Goal: Task Accomplishment & Management: Manage account settings

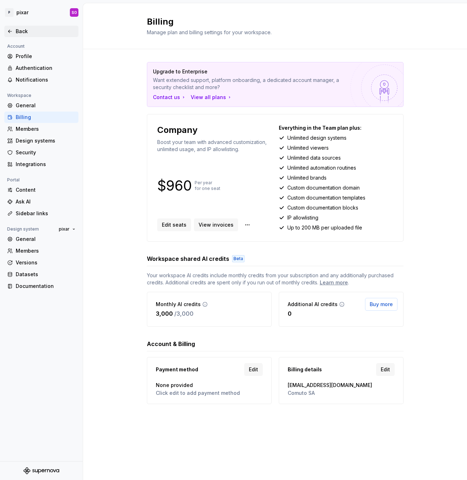
click at [12, 31] on icon at bounding box center [10, 31] width 6 height 6
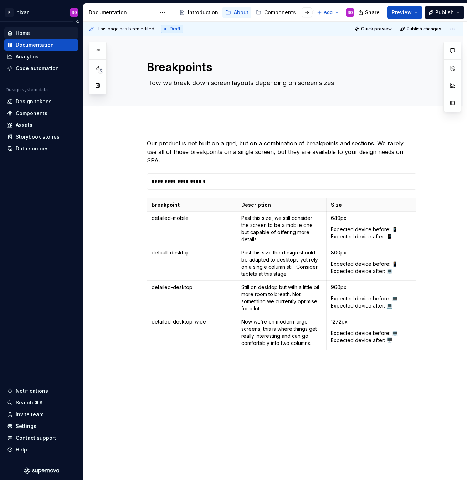
type textarea "*"
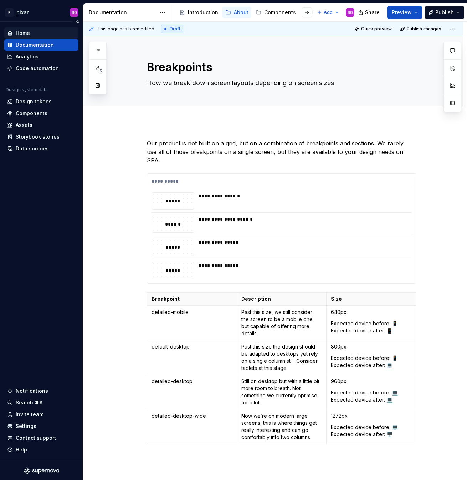
click at [20, 31] on div "Home" at bounding box center [23, 33] width 14 height 7
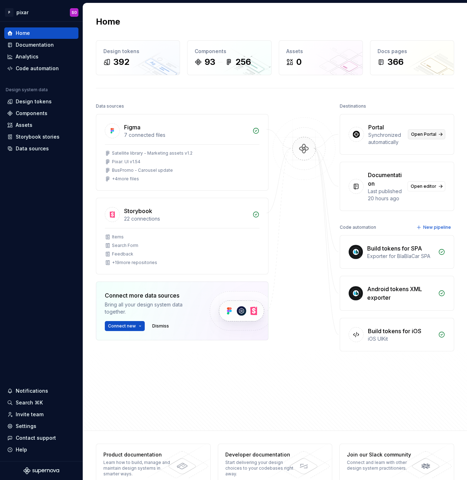
click at [427, 134] on span "Open Portal" at bounding box center [423, 134] width 25 height 6
click at [420, 136] on span "Open Portal" at bounding box center [423, 134] width 25 height 6
click at [42, 414] on div "Invite team" at bounding box center [41, 414] width 68 height 7
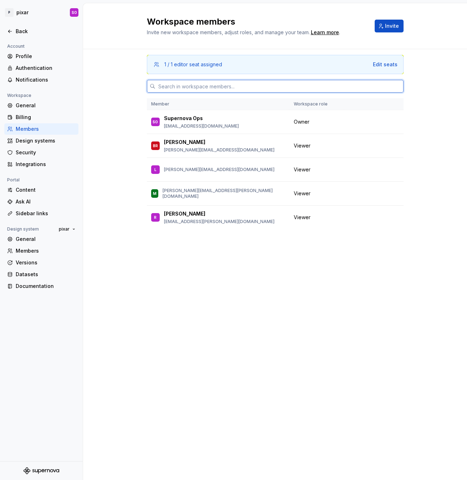
click at [225, 85] on input "text" at bounding box center [279, 86] width 248 height 13
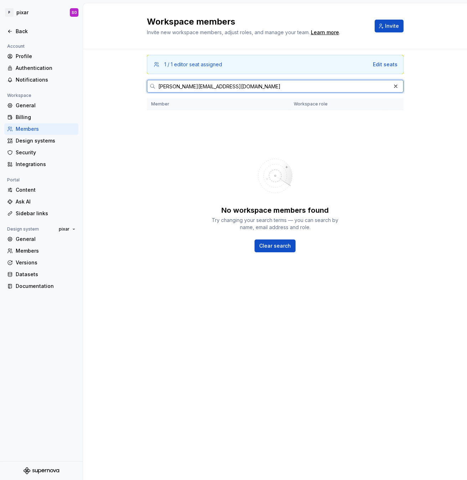
type input "[PERSON_NAME][EMAIL_ADDRESS][DOMAIN_NAME]"
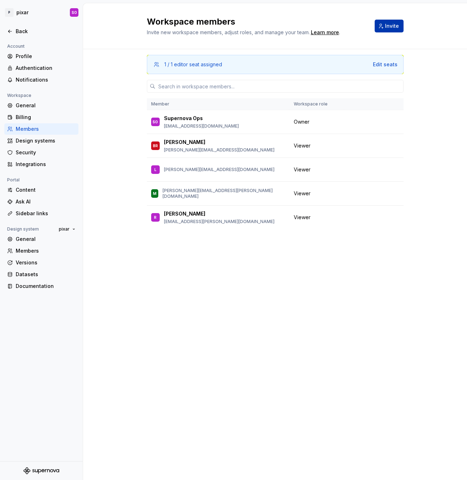
click at [394, 28] on span "Invite" at bounding box center [392, 25] width 14 height 7
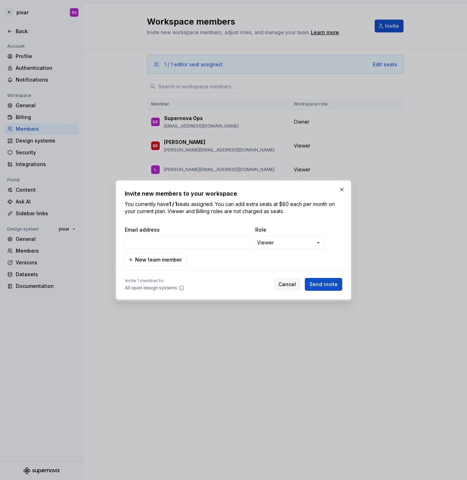
type input "[PERSON_NAME][EMAIL_ADDRESS][DOMAIN_NAME]"
click at [172, 261] on span "New team member" at bounding box center [158, 259] width 47 height 7
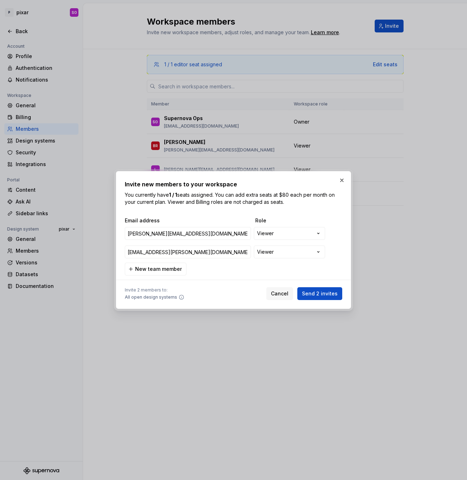
type input "[EMAIL_ADDRESS][PERSON_NAME][DOMAIN_NAME]"
click at [217, 233] on input "[PERSON_NAME][EMAIL_ADDRESS][DOMAIN_NAME]" at bounding box center [188, 233] width 126 height 13
click at [219, 251] on input "[EMAIL_ADDRESS][PERSON_NAME][DOMAIN_NAME]" at bounding box center [188, 251] width 126 height 13
paste input "[EMAIL_ADDRESS][PERSON_NAME][DOMAIN_NAME]"
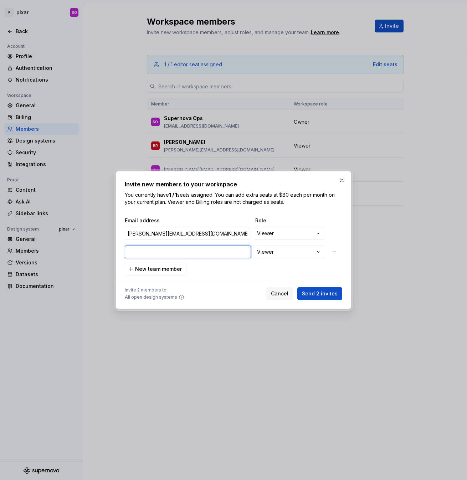
type input "[EMAIL_ADDRESS][PERSON_NAME][DOMAIN_NAME]"
click at [327, 291] on span "Send 2 invites" at bounding box center [320, 293] width 36 height 7
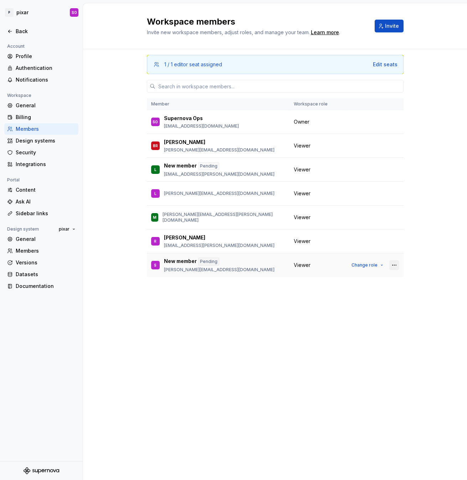
click at [396, 265] on button "button" at bounding box center [394, 265] width 10 height 10
click at [373, 264] on span "Change role" at bounding box center [364, 265] width 26 height 6
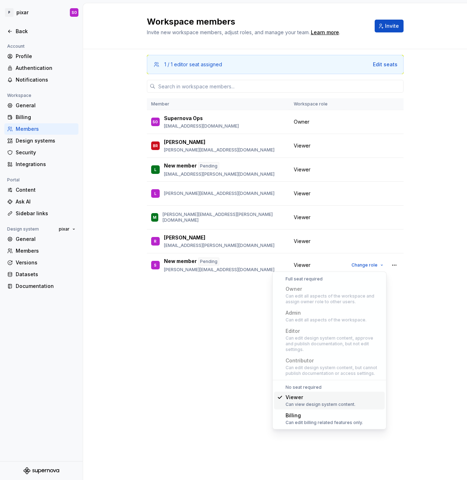
click at [210, 355] on div "1 / 1 editor seat assigned Edit seats Member Workspace role SO Supernova Ops [E…" at bounding box center [275, 251] width 256 height 404
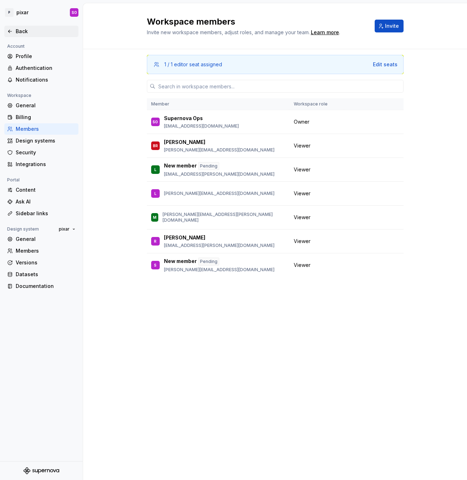
click at [11, 35] on div "Back" at bounding box center [41, 31] width 74 height 11
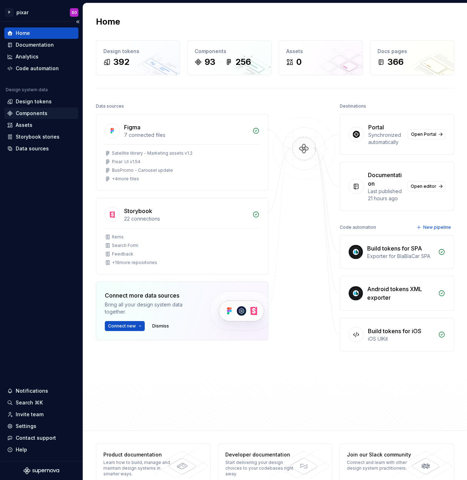
click at [32, 113] on div "Components" at bounding box center [32, 113] width 32 height 7
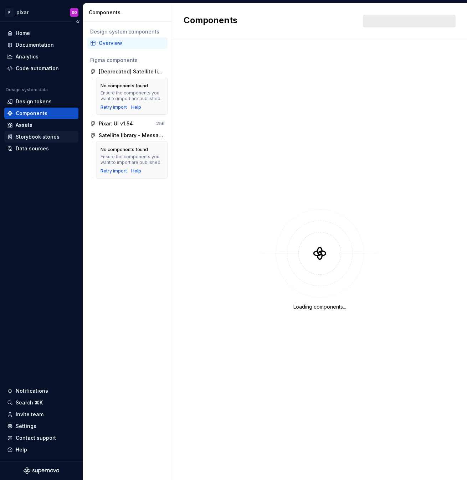
click at [42, 141] on div "Storybook stories" at bounding box center [41, 136] width 74 height 11
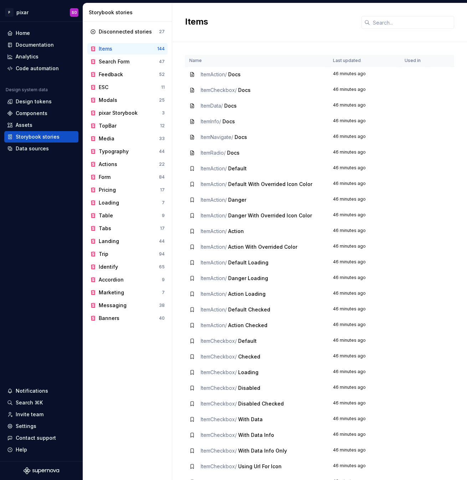
click at [416, 72] on td at bounding box center [414, 75] width 28 height 16
click at [31, 42] on div "Documentation" at bounding box center [35, 44] width 38 height 7
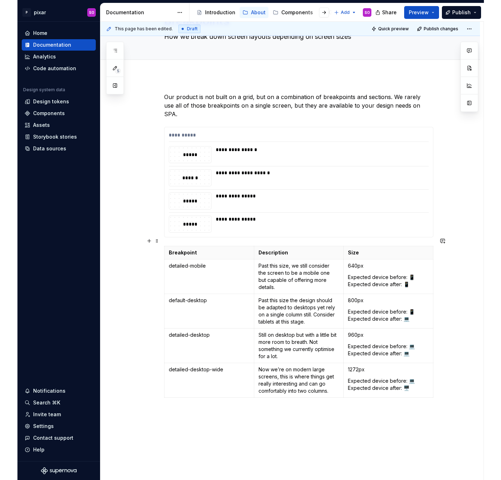
scroll to position [44, 0]
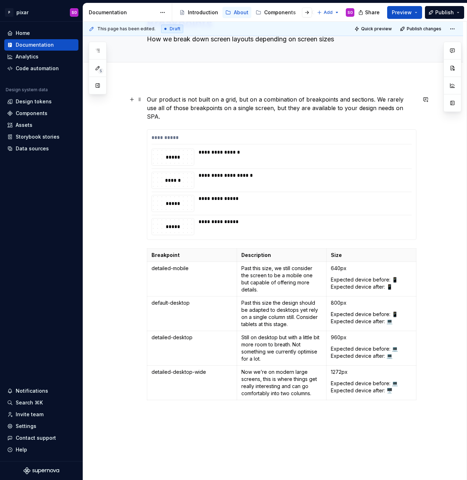
type textarea "*"
click at [28, 411] on div "Invite team" at bounding box center [30, 414] width 28 height 7
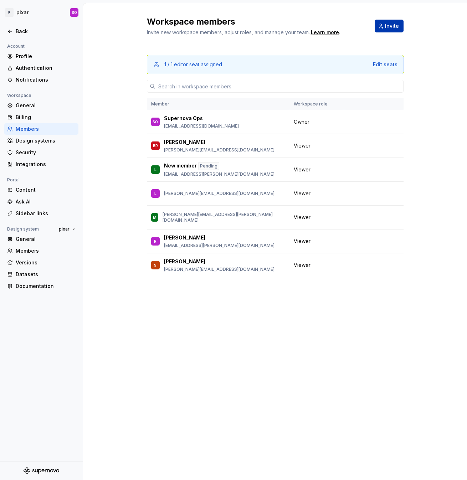
click at [392, 25] on span "Invite" at bounding box center [392, 25] width 14 height 7
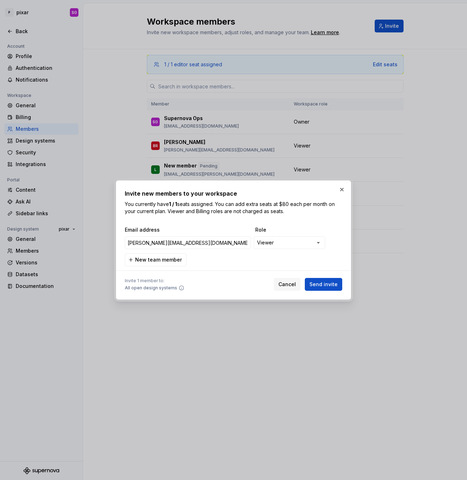
type input "[PERSON_NAME][EMAIL_ADDRESS][DOMAIN_NAME]"
click at [329, 285] on span "Send invite" at bounding box center [323, 284] width 28 height 7
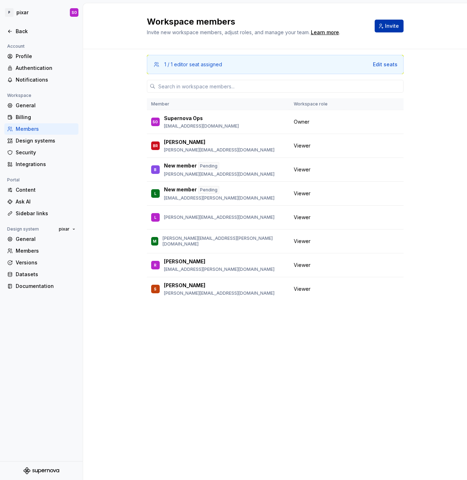
click at [383, 32] on button "Invite" at bounding box center [388, 26] width 29 height 13
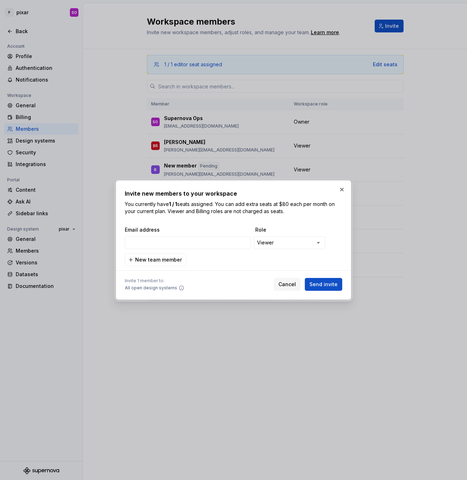
type input "[EMAIL_ADDRESS][DOMAIN_NAME]"
click at [324, 286] on span "Send invite" at bounding box center [323, 284] width 28 height 7
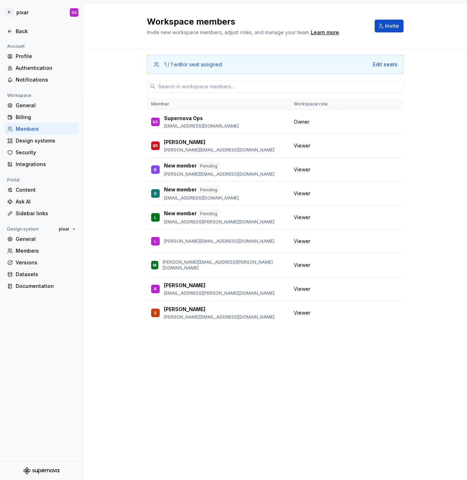
click at [285, 339] on div "1 / 1 editor seat assigned Edit seats Member Workspace role SO Supernova Ops [E…" at bounding box center [275, 251] width 256 height 404
click at [24, 26] on div "Back" at bounding box center [41, 31] width 74 height 11
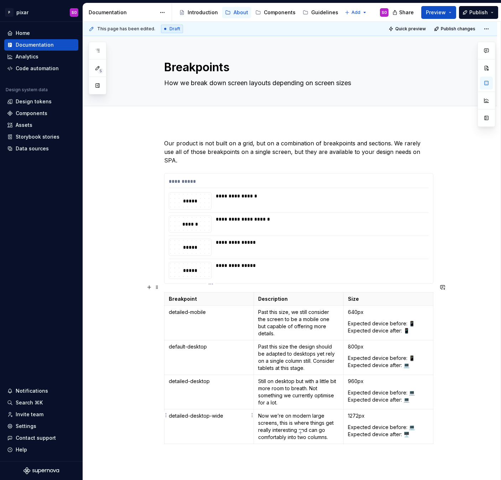
click at [201, 412] on p "detailed-desktop-wide" at bounding box center [209, 415] width 81 height 7
copy p "detailed-desktop-wide"
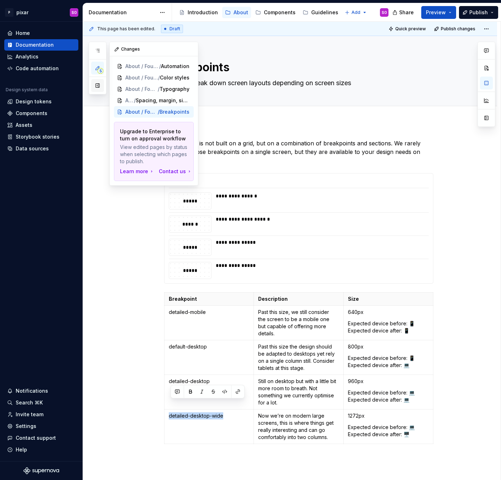
click at [96, 87] on button "button" at bounding box center [97, 85] width 13 height 13
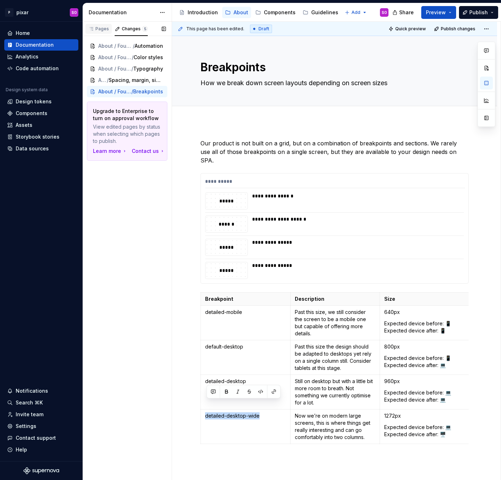
click at [100, 30] on div "Pages" at bounding box center [98, 29] width 21 height 6
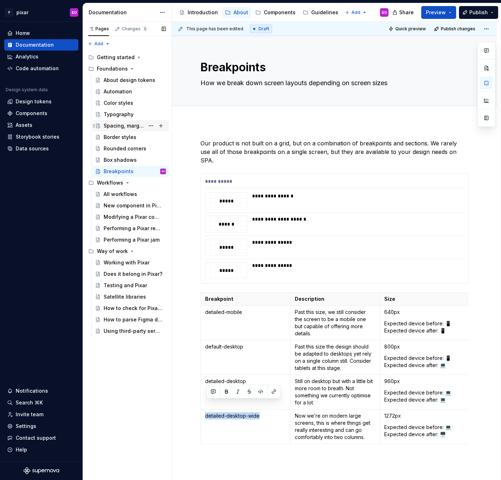
click at [122, 128] on div "Spacing, margin, sizes..." at bounding box center [124, 125] width 41 height 7
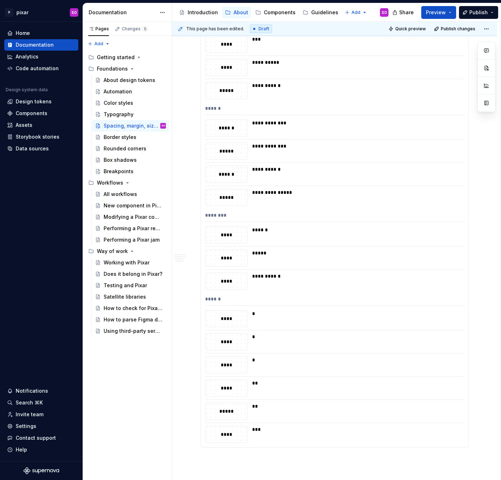
scroll to position [1167, 0]
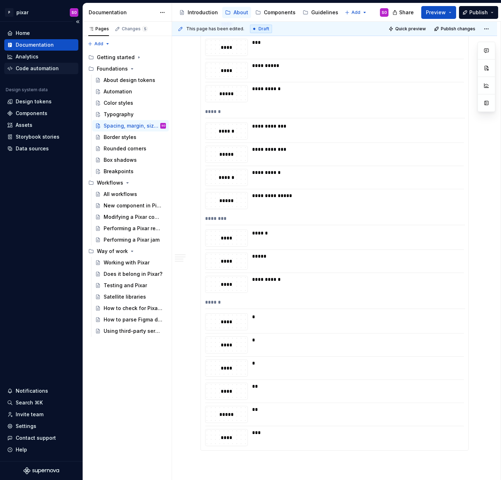
click at [16, 66] on div "Code automation" at bounding box center [37, 68] width 43 height 7
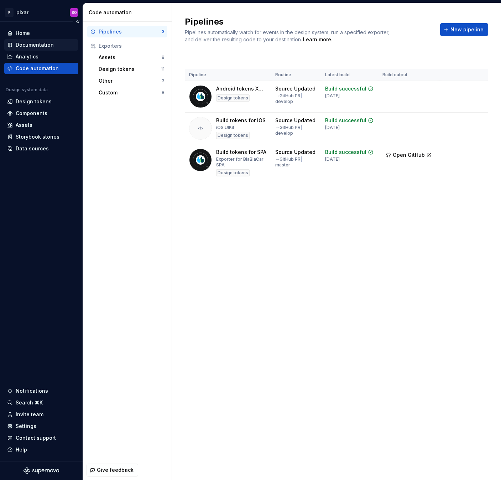
click at [31, 46] on div "Documentation" at bounding box center [35, 44] width 38 height 7
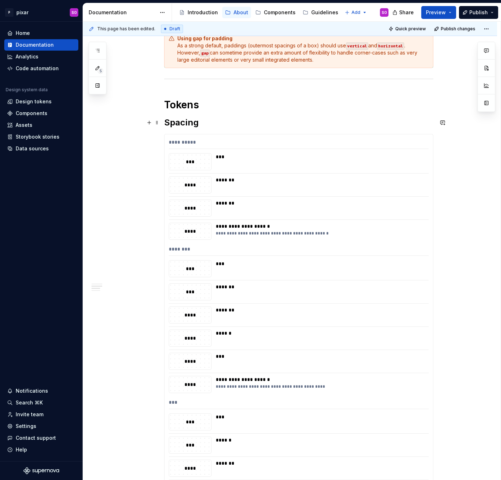
scroll to position [275, 0]
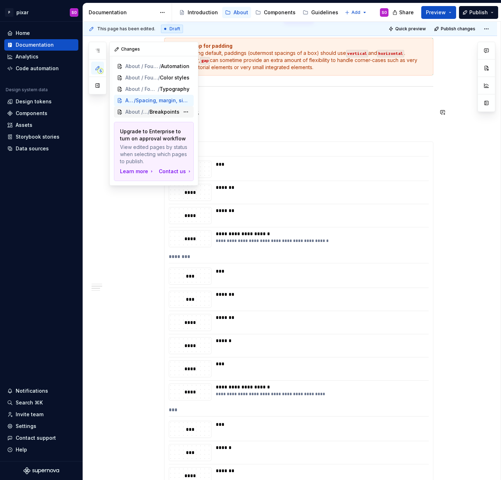
click at [162, 111] on span "Breakpoints" at bounding box center [165, 111] width 30 height 7
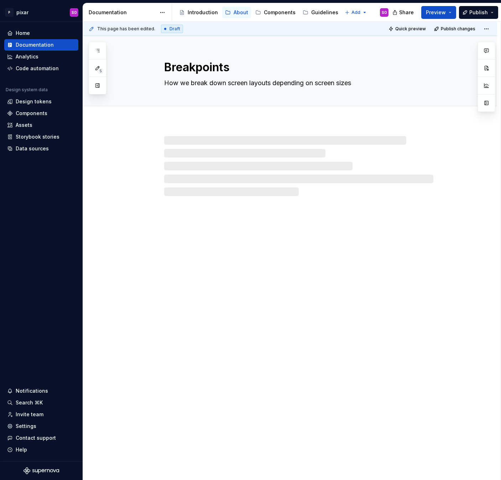
type textarea "*"
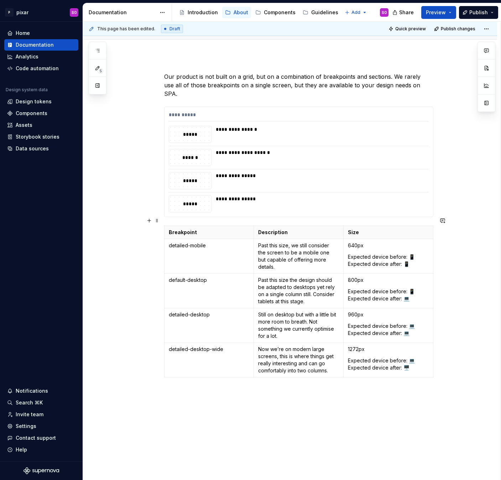
scroll to position [123, 0]
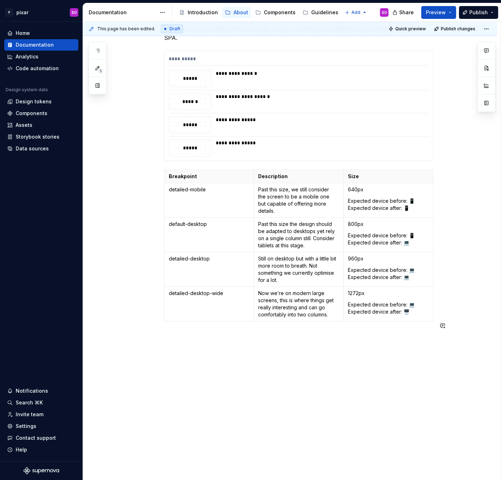
click at [264, 347] on div "**********" at bounding box center [290, 246] width 414 height 494
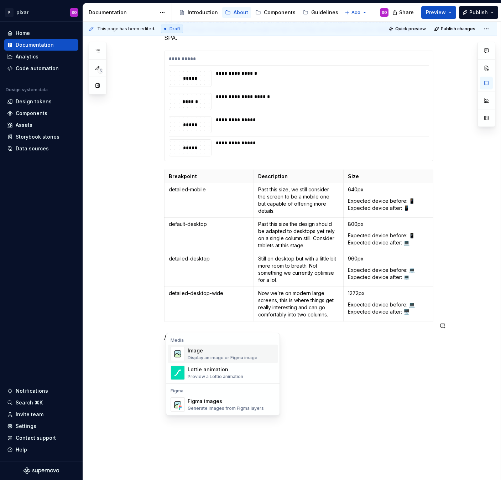
click at [225, 358] on div "Display an image or Figma image" at bounding box center [223, 358] width 70 height 6
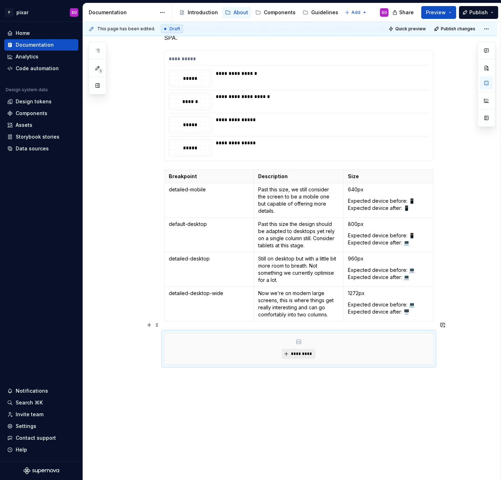
click at [295, 351] on span "*********" at bounding box center [302, 354] width 22 height 6
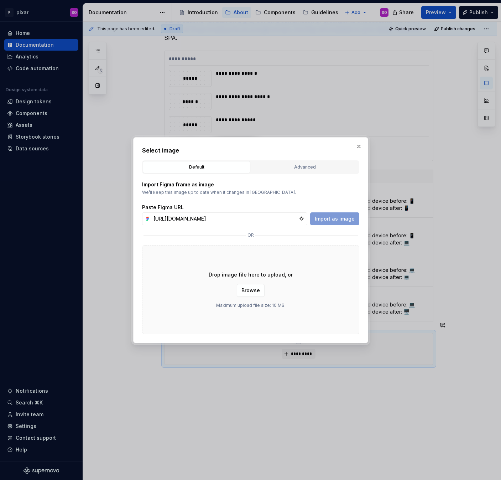
scroll to position [0, 149]
type input "[URL][DOMAIN_NAME]"
click at [329, 217] on span "Import as image" at bounding box center [335, 218] width 40 height 7
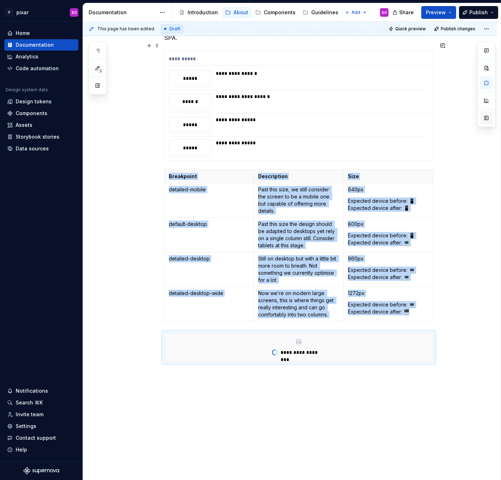
click at [466, 120] on button "button" at bounding box center [486, 117] width 13 height 13
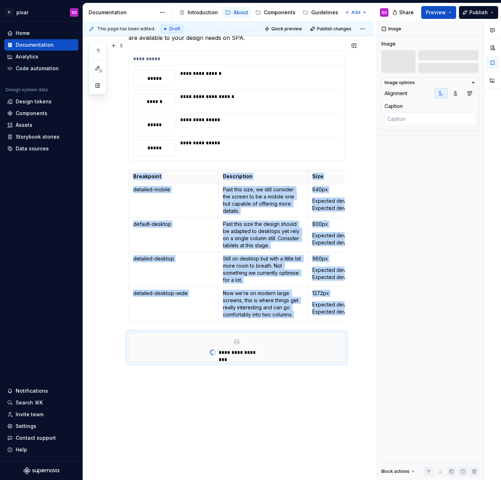
scroll to position [131, 0]
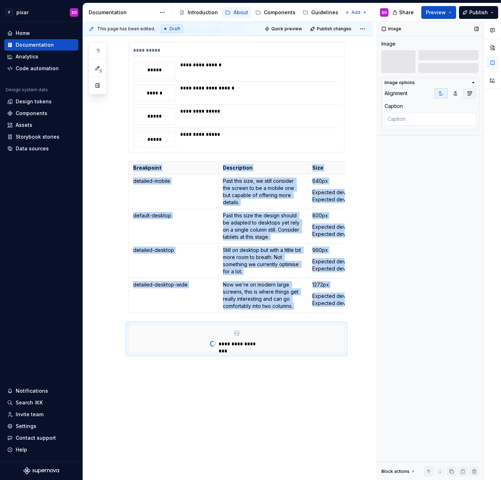
click at [466, 94] on button "button" at bounding box center [469, 93] width 13 height 10
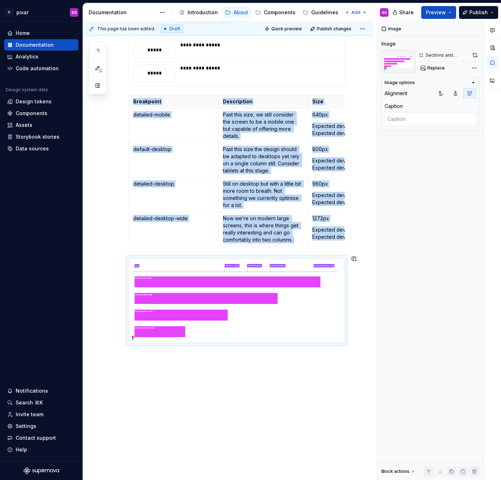
scroll to position [203, 0]
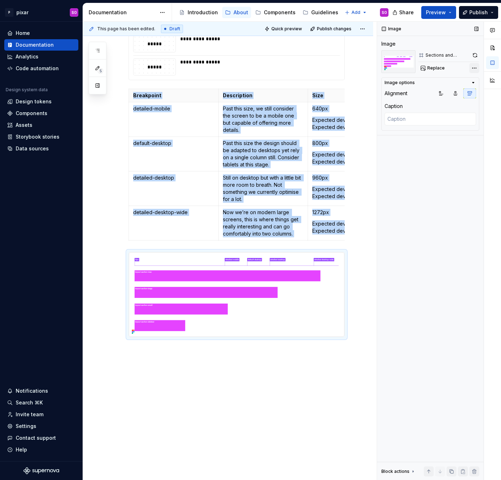
click at [466, 70] on div "Comments Open comments No comments yet Select ‘Comment’ from the block context …" at bounding box center [439, 251] width 124 height 458
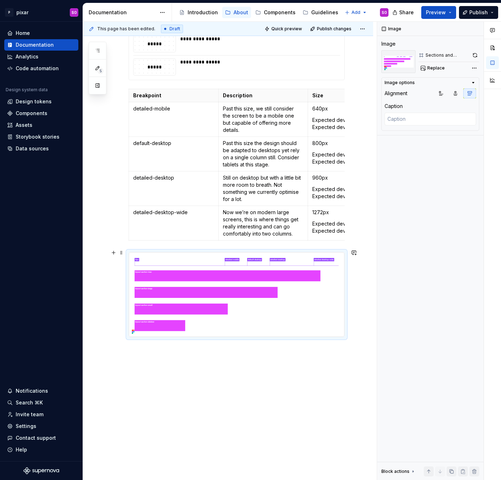
click at [282, 276] on html "P pixar SO Home Documentation Analytics Code automation Design system data Desi…" at bounding box center [250, 240] width 501 height 480
click at [313, 397] on div "**********" at bounding box center [228, 203] width 290 height 571
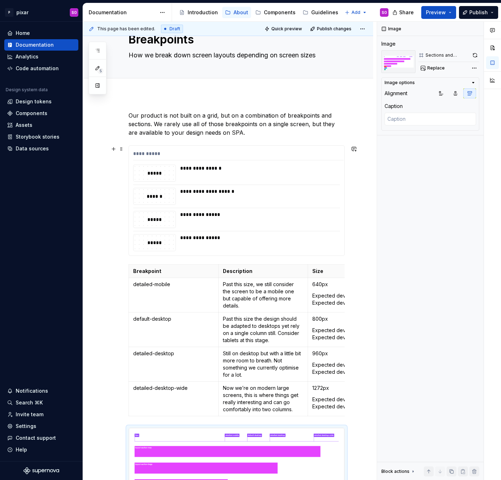
scroll to position [0, 0]
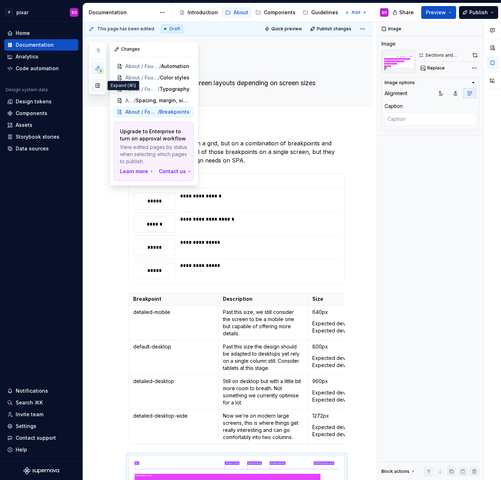
click at [98, 88] on button "button" at bounding box center [97, 85] width 13 height 13
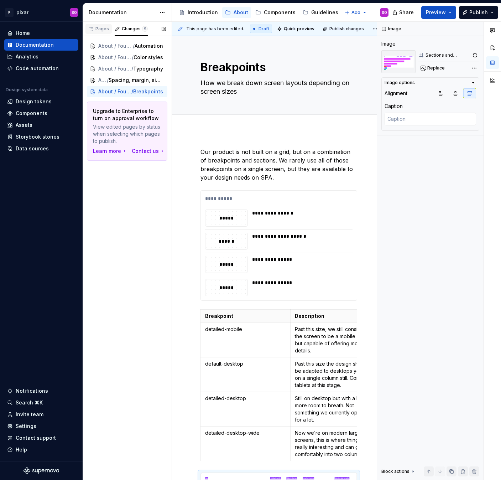
click at [99, 29] on div "Pages" at bounding box center [98, 29] width 21 height 6
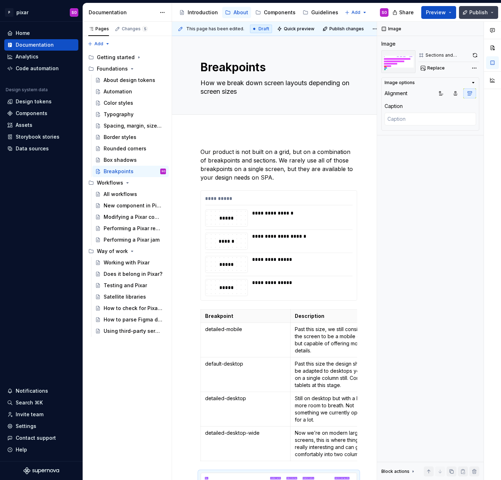
click at [466, 14] on span "Publish" at bounding box center [478, 12] width 19 height 7
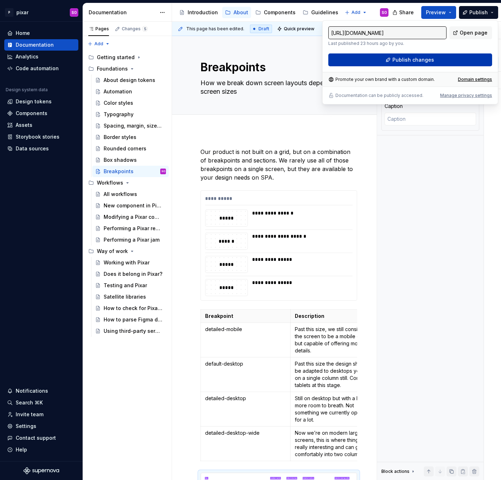
click at [414, 57] on span "Publish changes" at bounding box center [414, 59] width 42 height 7
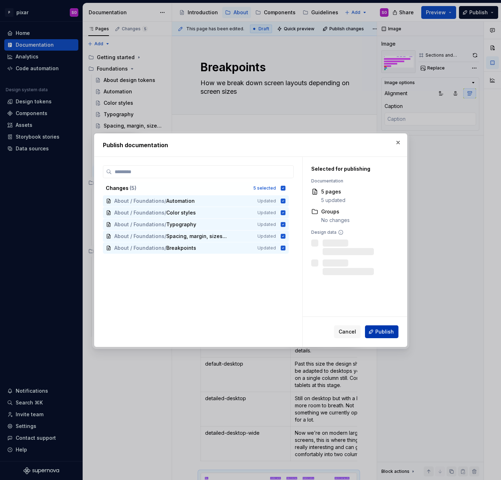
click at [379, 333] on span "Publish" at bounding box center [384, 331] width 19 height 7
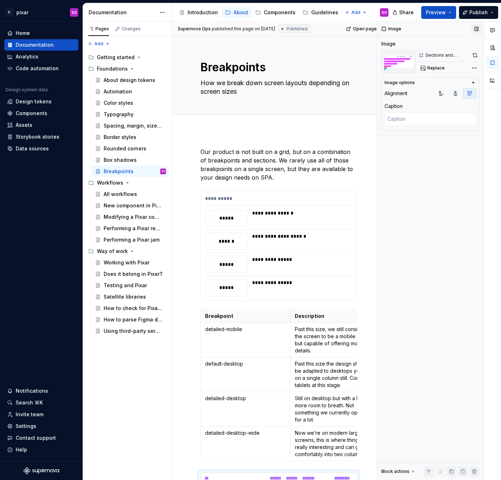
click at [466, 28] on button "button" at bounding box center [477, 29] width 10 height 10
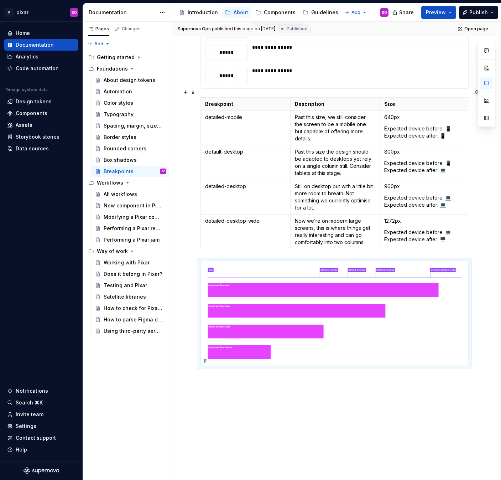
scroll to position [199, 0]
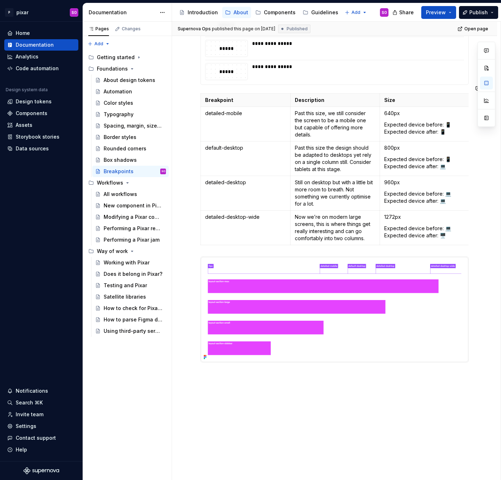
click at [275, 239] on div "**********" at bounding box center [335, 151] width 268 height 422
click at [265, 370] on div "**********" at bounding box center [334, 219] width 325 height 592
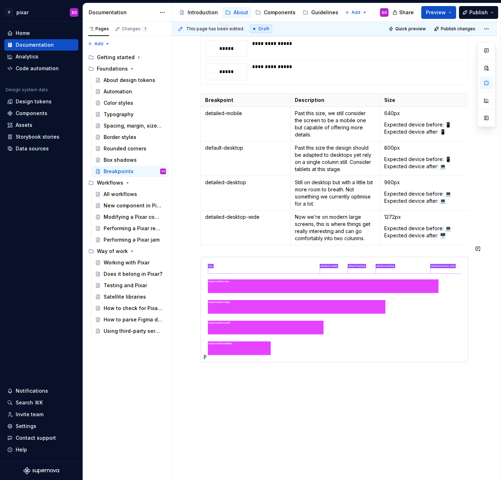
click at [234, 237] on div "**********" at bounding box center [335, 159] width 268 height 439
click at [266, 383] on div "**********" at bounding box center [336, 251] width 329 height 458
click at [258, 383] on div "**********" at bounding box center [334, 227] width 325 height 609
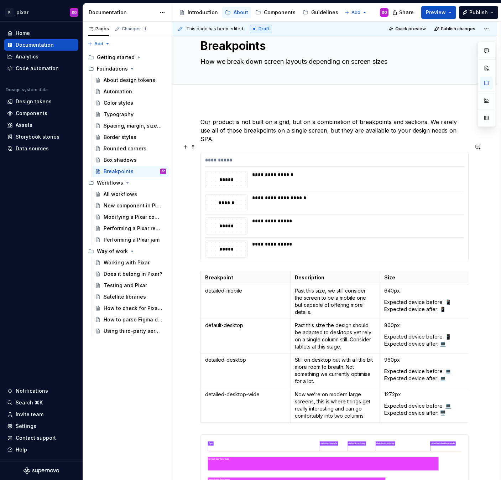
scroll to position [28, 0]
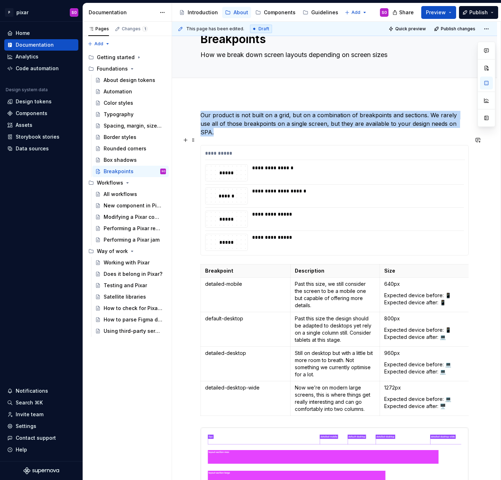
click at [210, 145] on div "**********" at bounding box center [334, 200] width 267 height 110
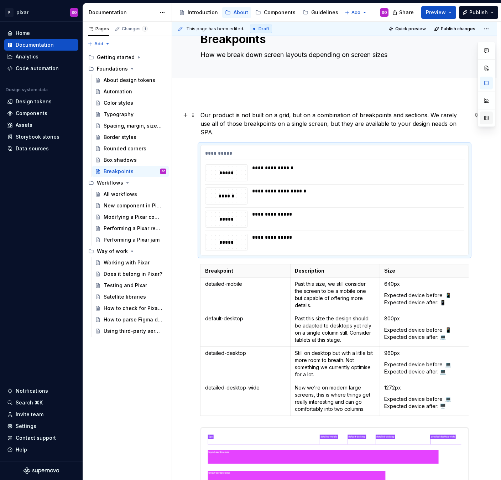
click at [466, 115] on button "button" at bounding box center [486, 117] width 13 height 13
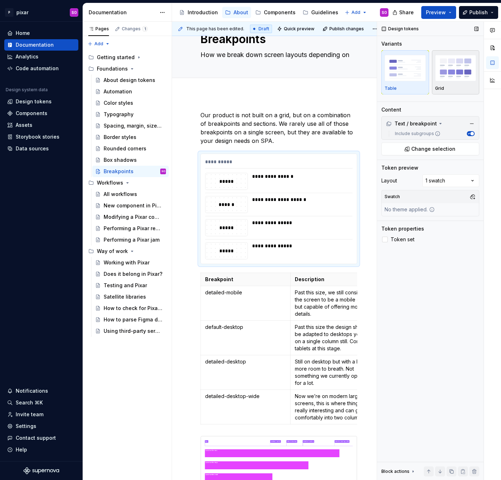
click at [466, 80] on img "button" at bounding box center [455, 68] width 41 height 26
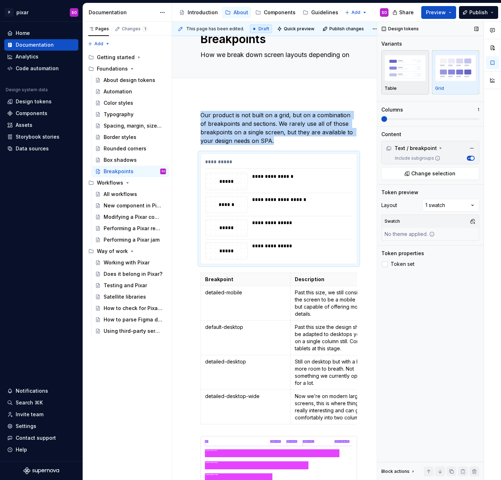
click at [406, 79] on img "button" at bounding box center [405, 68] width 41 height 26
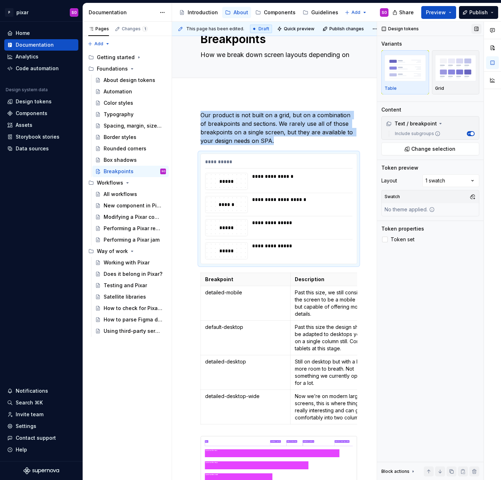
click at [466, 30] on button "button" at bounding box center [477, 29] width 10 height 10
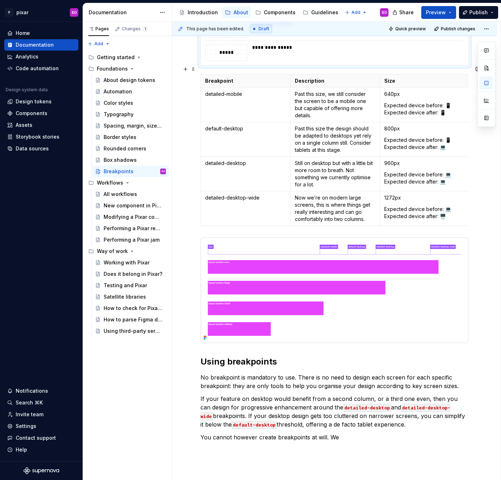
scroll to position [221, 0]
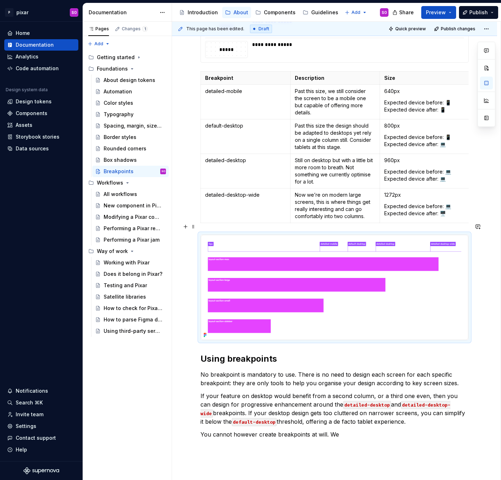
click at [304, 273] on img at bounding box center [334, 287] width 267 height 105
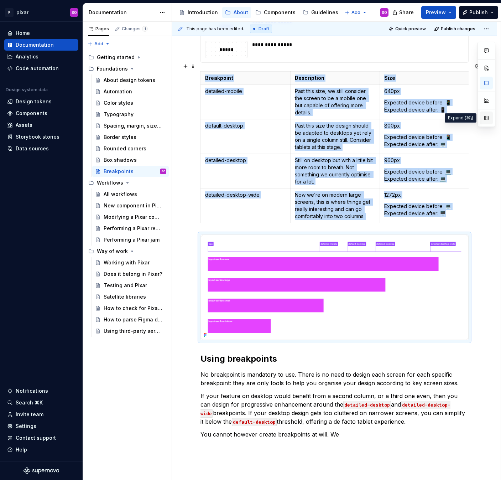
click at [466, 119] on button "button" at bounding box center [486, 117] width 13 height 13
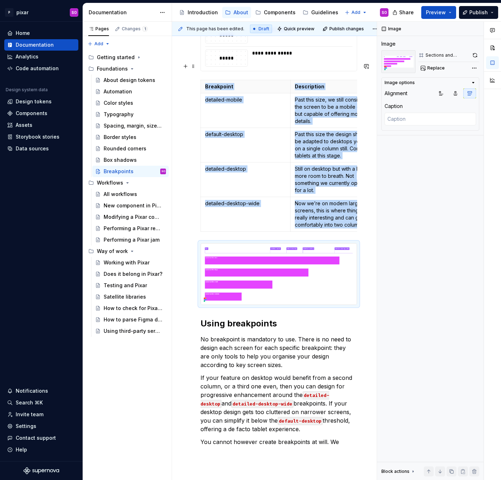
scroll to position [238, 0]
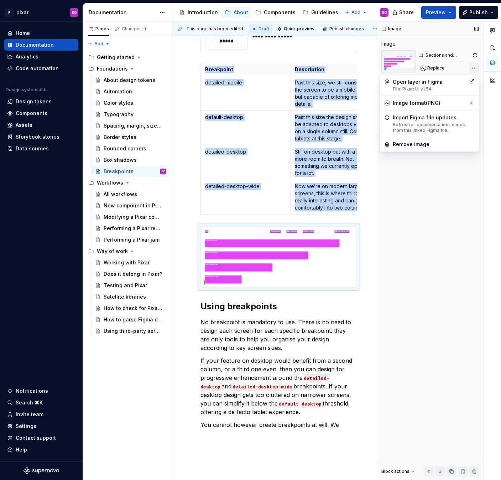
click at [466, 67] on div "Comments Open comments No comments yet Select ‘Comment’ from the block context …" at bounding box center [439, 251] width 124 height 458
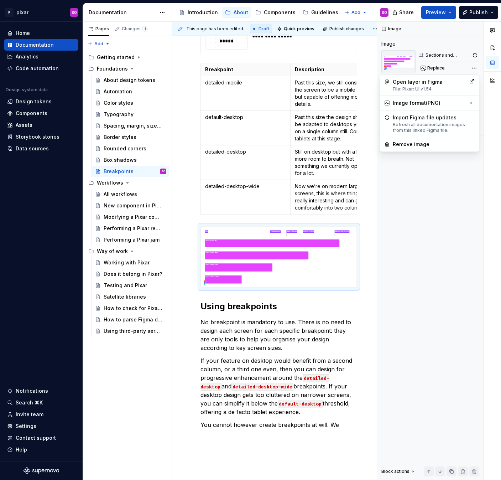
click at [446, 42] on div "Comments Open comments No comments yet Select ‘Comment’ from the block context …" at bounding box center [439, 251] width 124 height 458
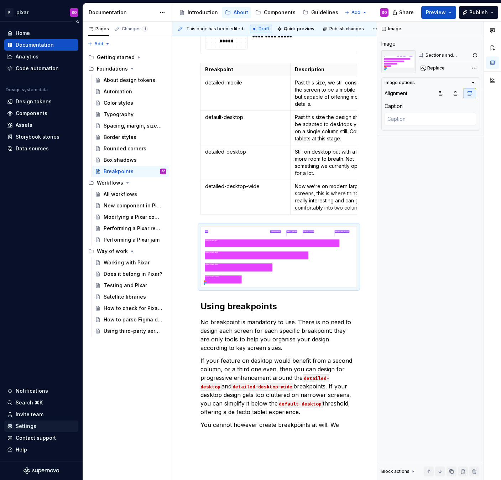
type textarea "*"
click at [33, 430] on div "Settings" at bounding box center [41, 425] width 74 height 11
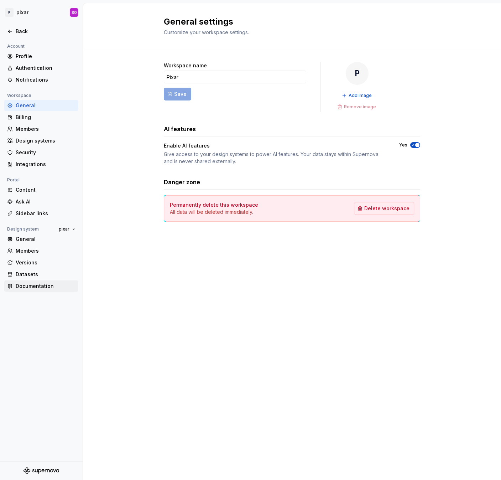
click at [40, 288] on div "Documentation" at bounding box center [46, 285] width 60 height 7
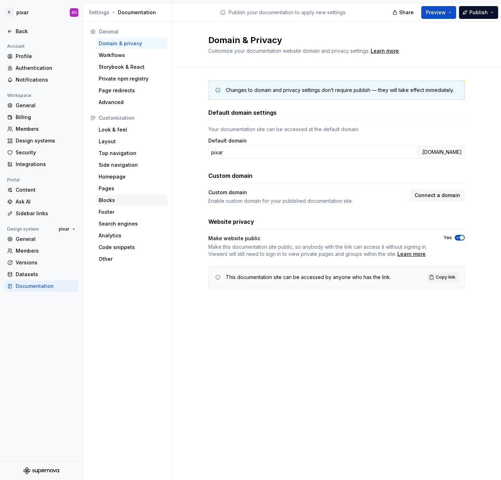
click at [123, 203] on div "Blocks" at bounding box center [132, 200] width 66 height 7
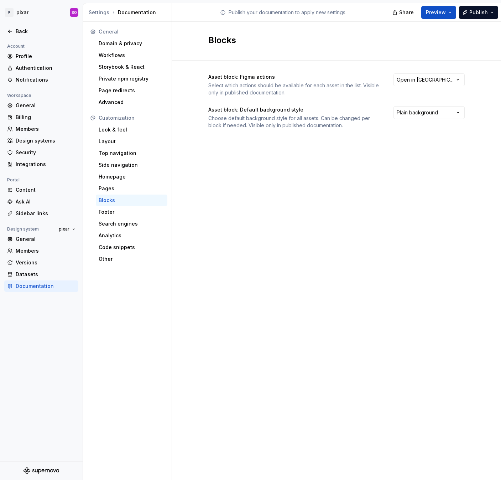
click at [417, 72] on div "Asset block: Figma actions Select which actions should be available for each as…" at bounding box center [336, 108] width 256 height 95
click at [417, 77] on html "P pixar SO Back Account Profile Authentication Notifications Workspace General …" at bounding box center [250, 240] width 501 height 480
click at [353, 85] on html "P pixar SO Back Account Profile Authentication Notifications Workspace General …" at bounding box center [250, 240] width 501 height 480
click at [418, 114] on html "P pixar SO Back Account Profile Authentication Notifications Workspace General …" at bounding box center [250, 240] width 501 height 480
click at [349, 111] on html "P pixar SO Back Account Profile Authentication Notifications Workspace General …" at bounding box center [250, 240] width 501 height 480
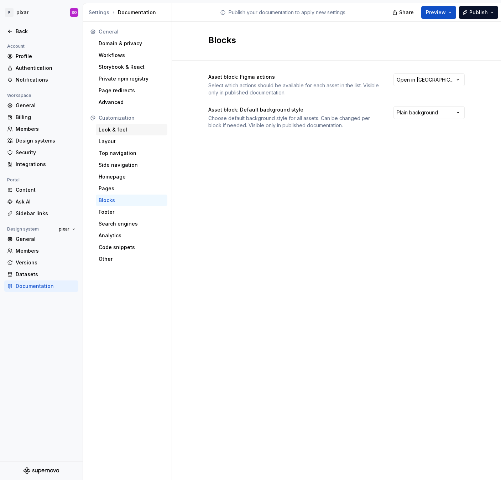
click at [123, 131] on div "Look & feel" at bounding box center [132, 129] width 66 height 7
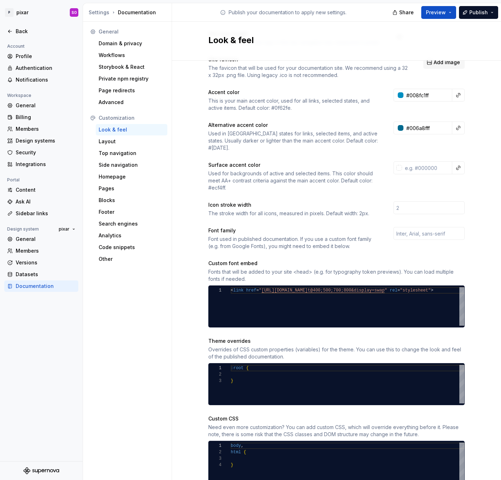
scroll to position [108, 0]
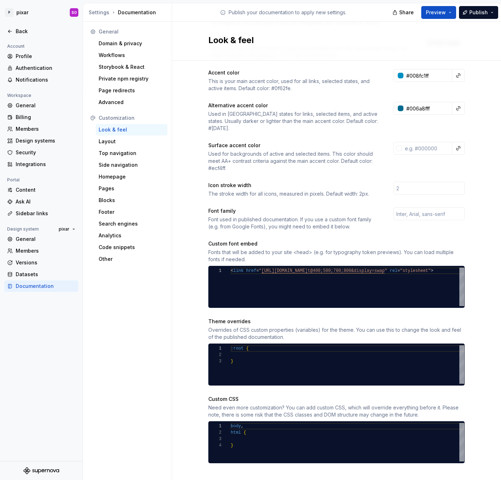
click at [135, 361] on div "General Domain & privacy Workflows Storybook & React Private npm registry Page …" at bounding box center [127, 252] width 89 height 461
click at [284, 278] on div "< link href = " [URL][DOMAIN_NAME] t@400;500;700;800&display=swap " rel = "styl…" at bounding box center [324, 286] width 301 height 38
click at [303, 281] on div "< link href = " [URL][DOMAIN_NAME] t@400;500;700;800&display=swap " rel = "styl…" at bounding box center [324, 286] width 301 height 38
type textarea "**********"
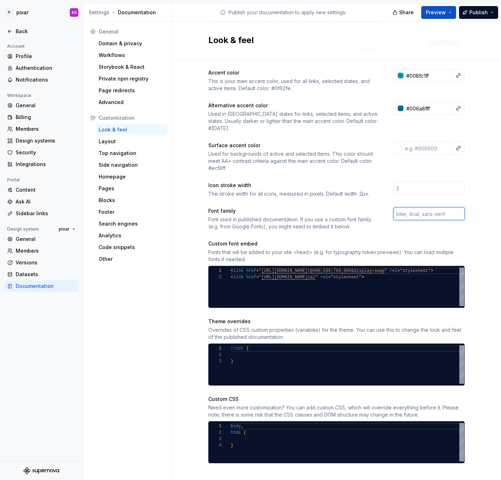
click at [417, 207] on input "text" at bounding box center [429, 213] width 71 height 13
paste input "'GT Eesti Display Trial', sans-serif;"
type input "'GT Eesti Display Trial', sans-serif"
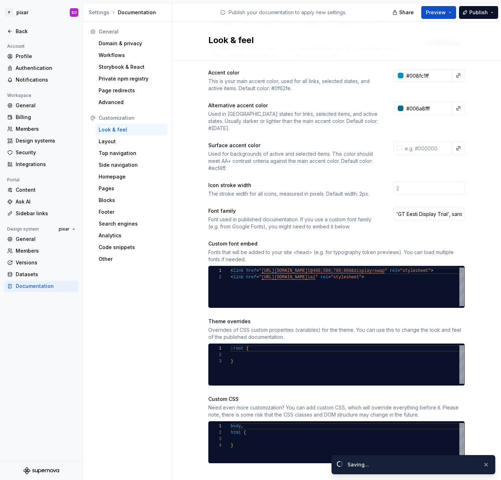
click at [370, 227] on div "Site logo A company logo that will be displayed on all pages on your documentat…" at bounding box center [336, 214] width 256 height 498
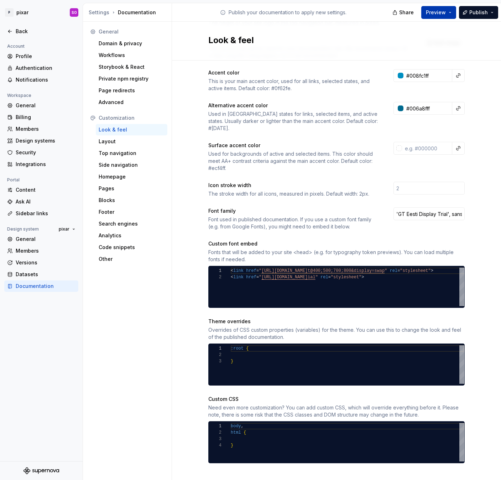
click at [434, 7] on button "Preview" at bounding box center [438, 12] width 35 height 13
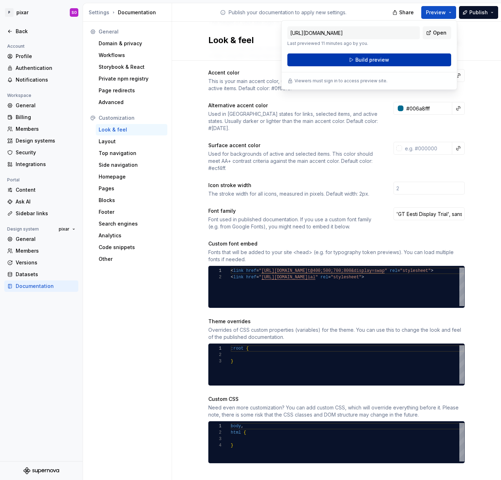
click at [380, 56] on button "Build preview" at bounding box center [369, 59] width 164 height 13
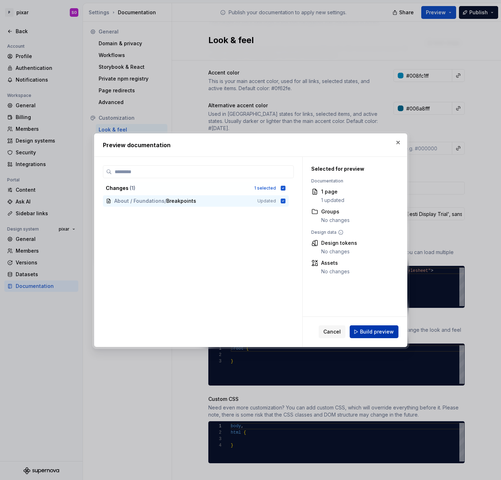
click at [379, 334] on span "Build preview" at bounding box center [377, 331] width 34 height 7
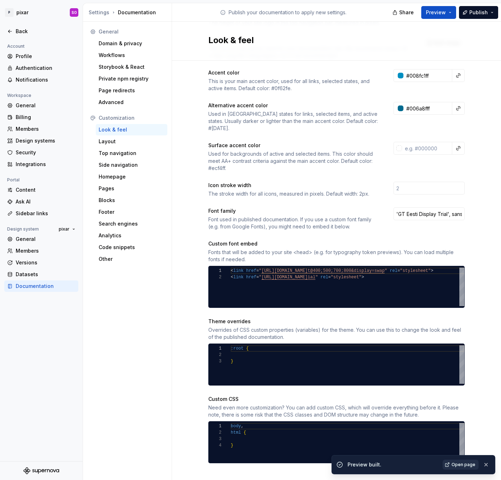
click at [459, 464] on span "Open page" at bounding box center [464, 465] width 24 height 6
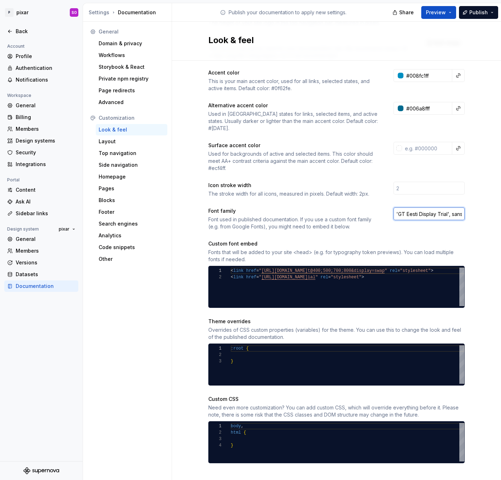
click at [425, 207] on input "'GT Eesti Display Trial', sans-serif" at bounding box center [429, 213] width 71 height 13
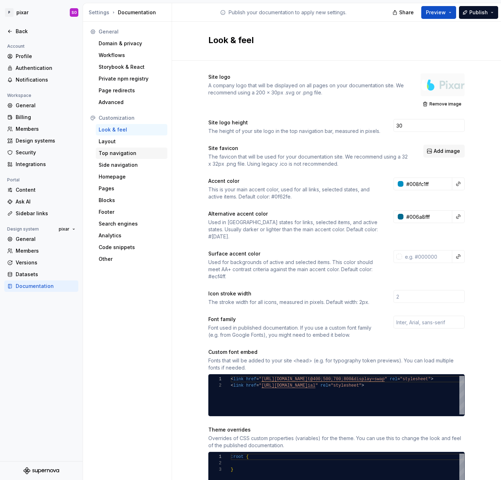
click at [125, 153] on div "Top navigation" at bounding box center [132, 153] width 66 height 7
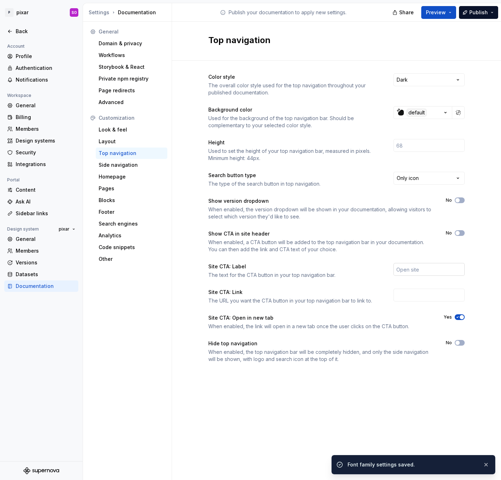
click at [413, 267] on input "text" at bounding box center [429, 269] width 71 height 13
type input "Contact us!"
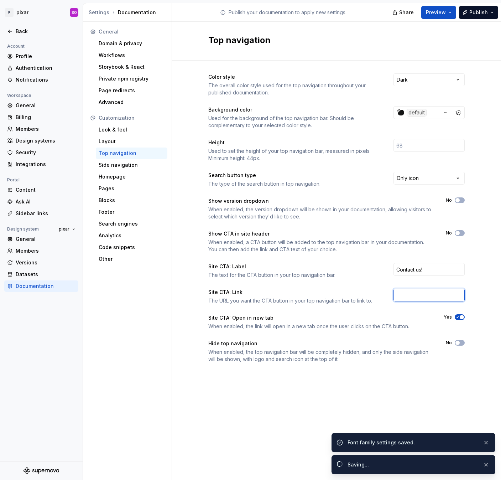
click at [420, 296] on input "text" at bounding box center [429, 295] width 71 height 13
paste input "#pixar"
type input "#pixar"
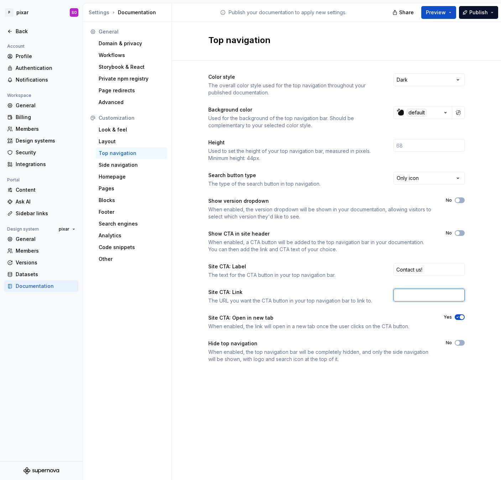
paste input "[URL][DOMAIN_NAME]"
type input "[URL][DOMAIN_NAME]"
click at [466, 277] on div "Color style The overall color style used for the top navigation throughout your…" at bounding box center [336, 225] width 329 height 329
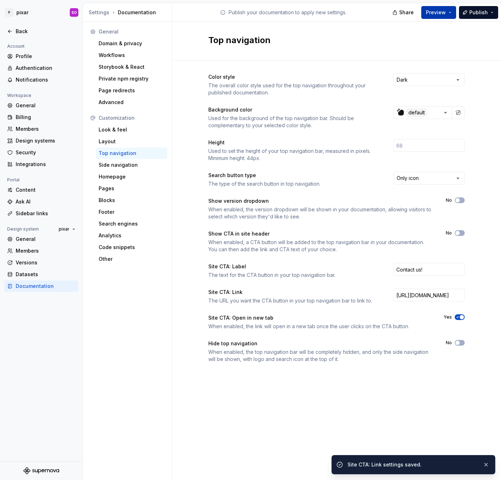
click at [439, 11] on span "Preview" at bounding box center [436, 12] width 20 height 7
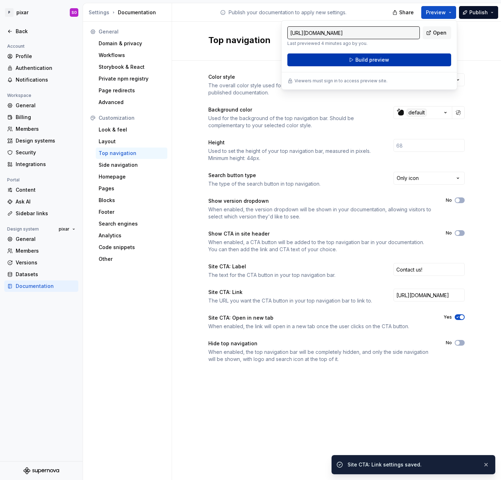
click at [421, 58] on button "Build preview" at bounding box center [369, 59] width 164 height 13
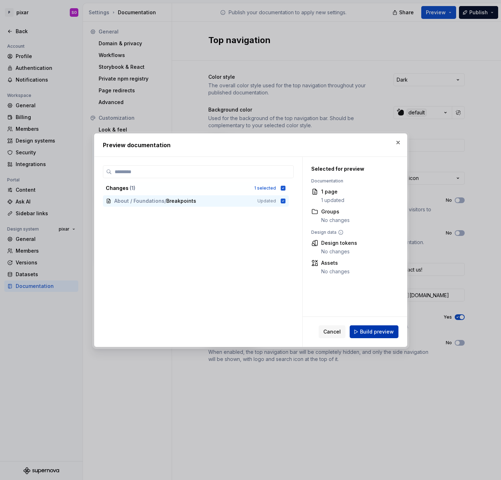
click at [365, 333] on span "Build preview" at bounding box center [377, 331] width 34 height 7
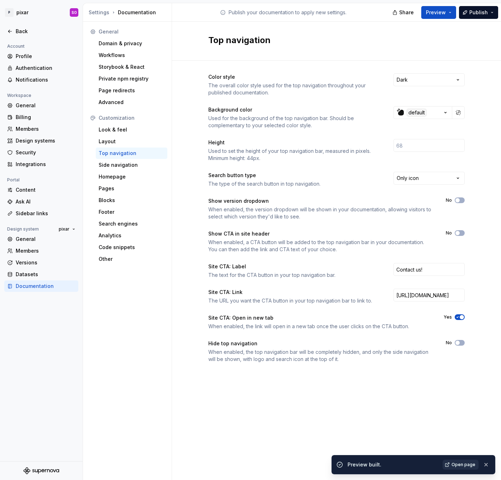
click at [459, 462] on span "Open page" at bounding box center [464, 465] width 24 height 6
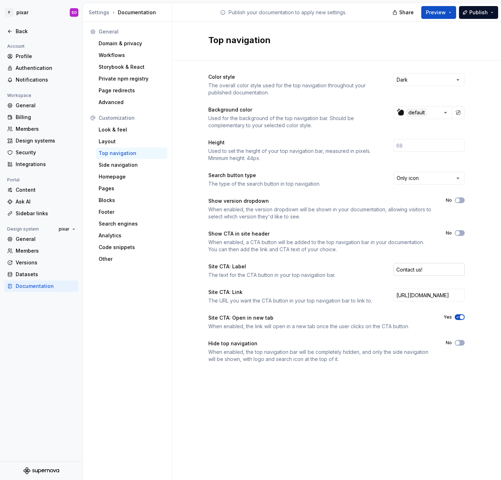
click at [437, 270] on input "Contact us!" at bounding box center [429, 269] width 71 height 13
drag, startPoint x: 462, startPoint y: 233, endPoint x: 452, endPoint y: 233, distance: 9.6
click at [460, 233] on button "No" at bounding box center [460, 233] width 10 height 6
drag, startPoint x: 480, startPoint y: 13, endPoint x: 457, endPoint y: 10, distance: 23.7
click at [457, 10] on div "Share Preview Publish" at bounding box center [447, 12] width 107 height 18
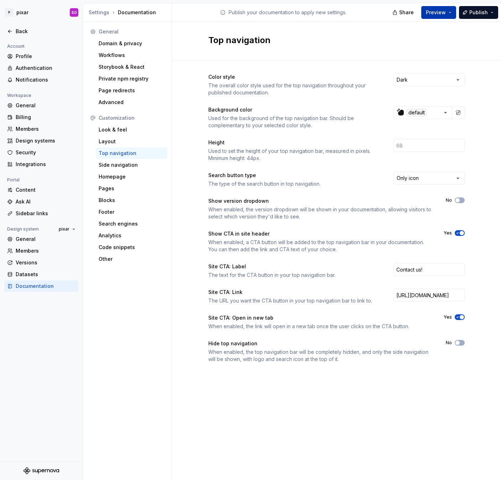
click at [456, 10] on button "Preview" at bounding box center [438, 12] width 35 height 13
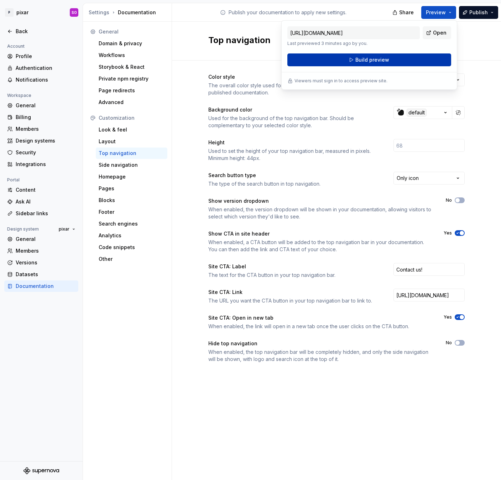
click at [415, 57] on button "Build preview" at bounding box center [369, 59] width 164 height 13
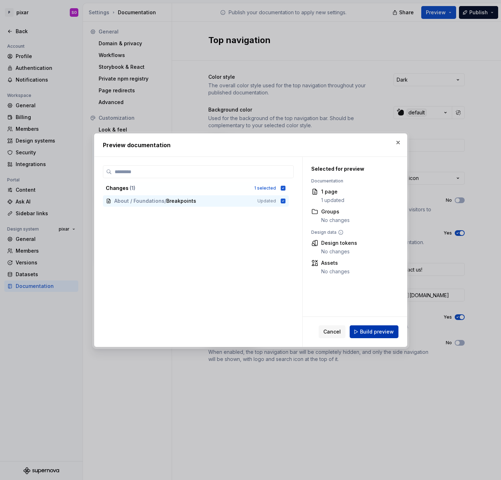
click at [382, 331] on span "Build preview" at bounding box center [377, 331] width 34 height 7
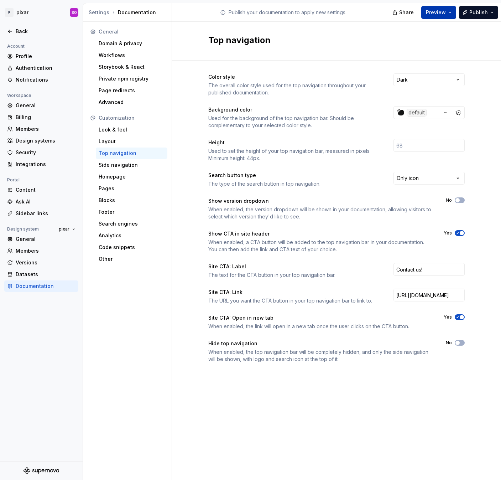
click at [454, 12] on button "Preview" at bounding box center [438, 12] width 35 height 13
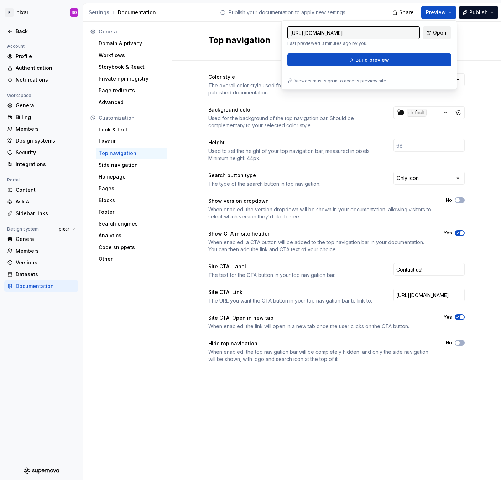
click at [444, 33] on span "Open" at bounding box center [440, 32] width 14 height 7
click at [10, 29] on icon at bounding box center [10, 31] width 6 height 6
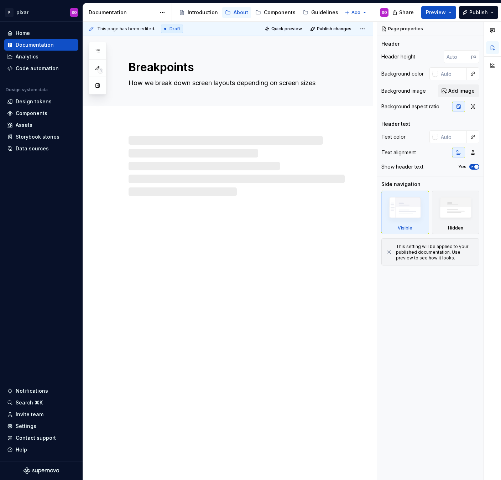
type textarea "*"
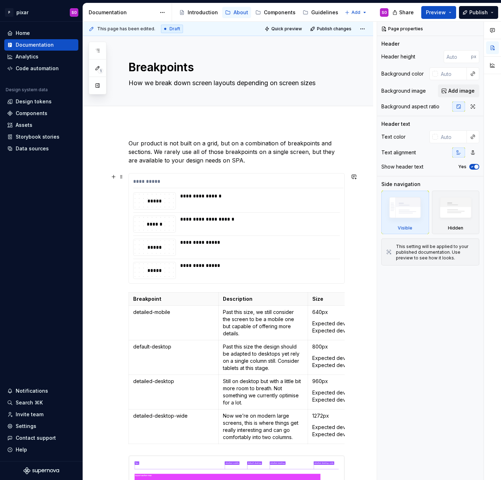
scroll to position [327, 0]
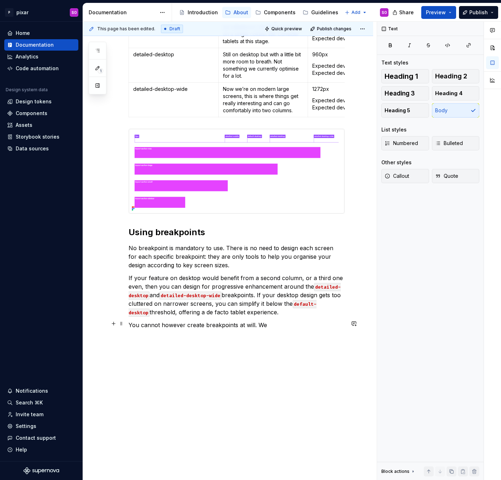
click at [280, 324] on p "You cannot however create breakpoints at will. We" at bounding box center [237, 325] width 216 height 9
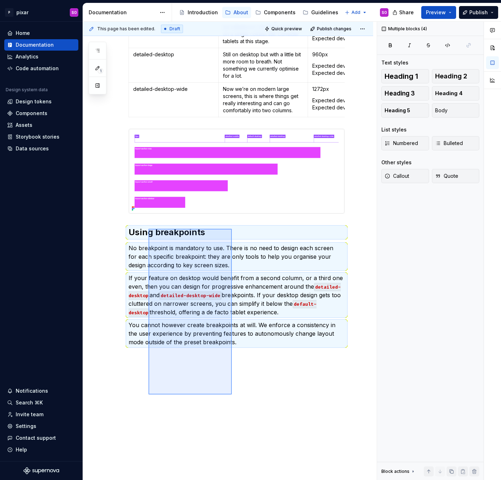
drag, startPoint x: 232, startPoint y: 394, endPoint x: 149, endPoint y: 228, distance: 185.7
click at [149, 228] on div "**********" at bounding box center [230, 251] width 294 height 458
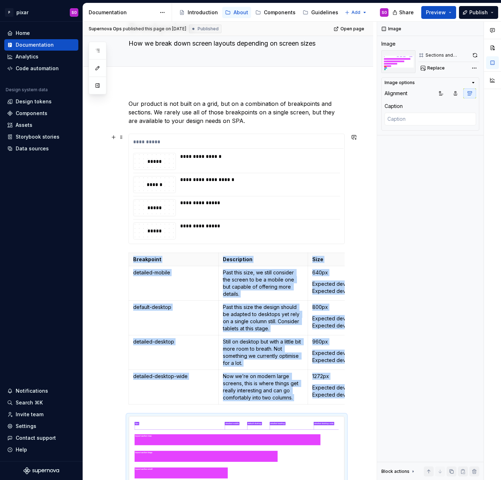
scroll to position [0, 0]
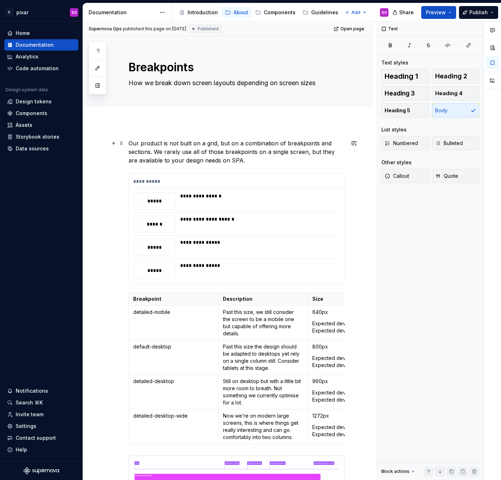
click at [190, 140] on p "Our product is not built on a grid, but on a combination of breakpoints and sec…" at bounding box center [237, 152] width 216 height 26
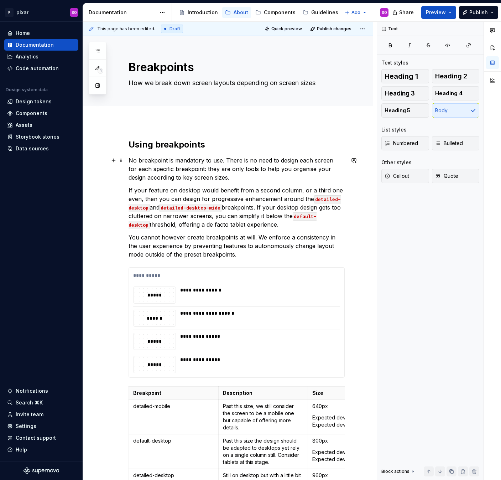
click at [219, 162] on p "No breakpoint is mandatory to use. There is no need to design each screen for e…" at bounding box center [237, 169] width 216 height 26
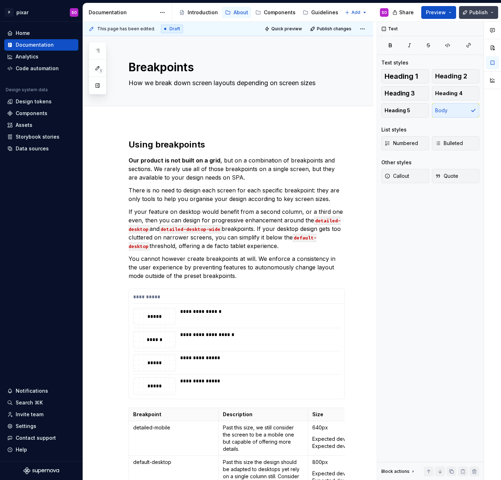
click at [466, 14] on button "Publish" at bounding box center [478, 12] width 39 height 13
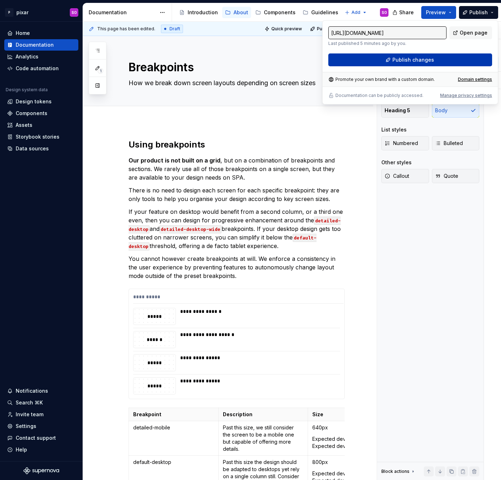
click at [436, 59] on button "Publish changes" at bounding box center [410, 59] width 164 height 13
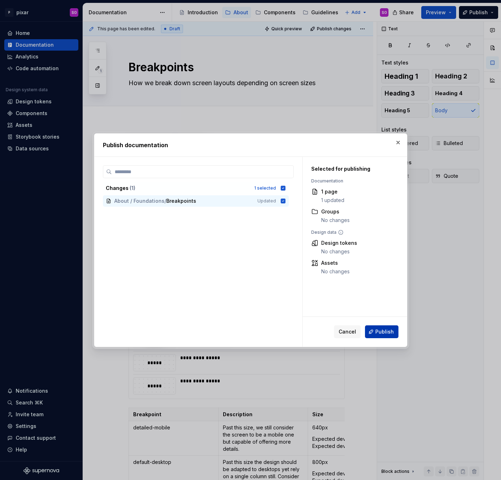
click at [391, 329] on span "Publish" at bounding box center [384, 331] width 19 height 7
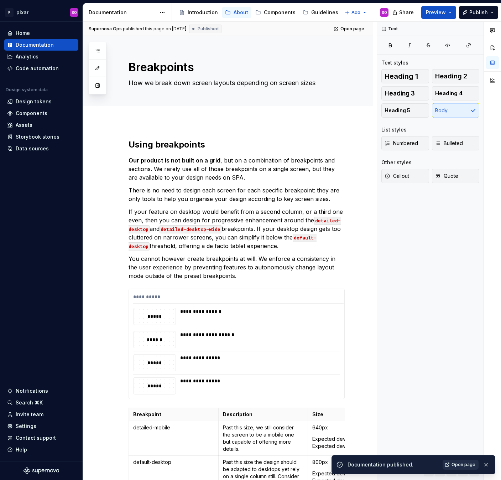
click at [464, 465] on span "Open page" at bounding box center [464, 465] width 24 height 6
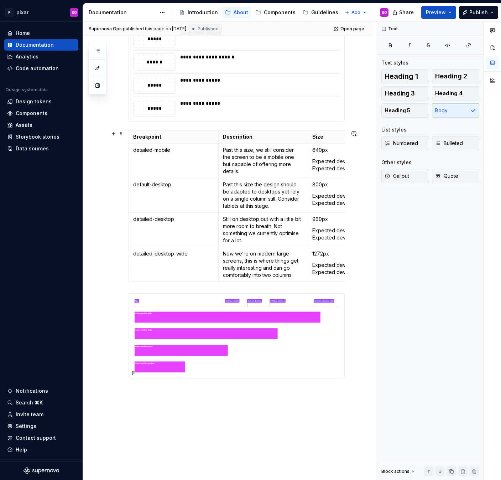
scroll to position [327, 0]
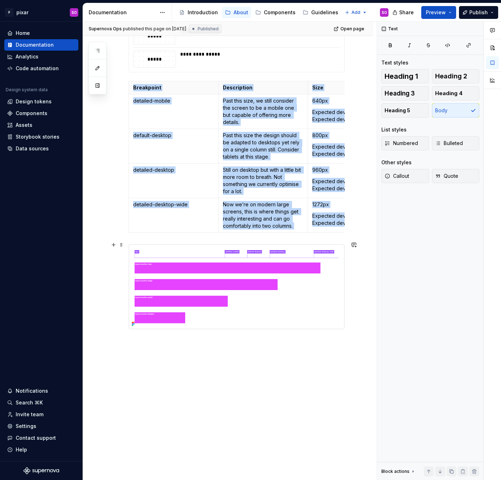
click at [210, 279] on img at bounding box center [236, 286] width 215 height 84
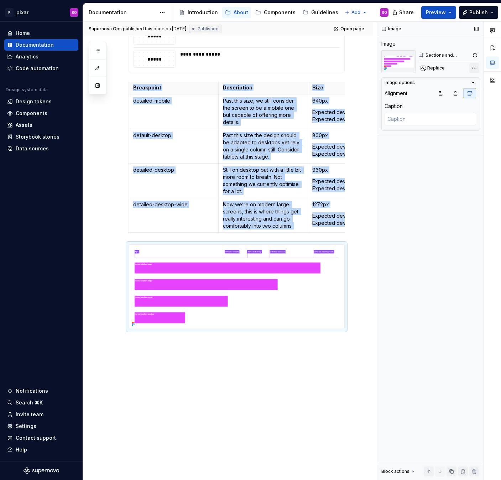
click at [466, 67] on div "Comments Open comments No comments yet Select ‘Comment’ from the block context …" at bounding box center [439, 251] width 124 height 458
click at [252, 289] on img at bounding box center [236, 286] width 215 height 84
click at [98, 86] on button "button" at bounding box center [97, 85] width 13 height 13
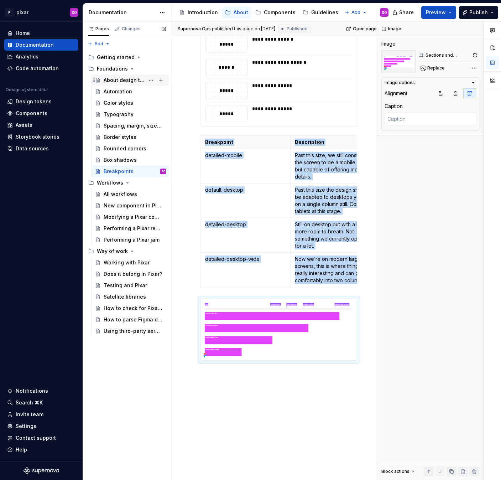
scroll to position [332, 0]
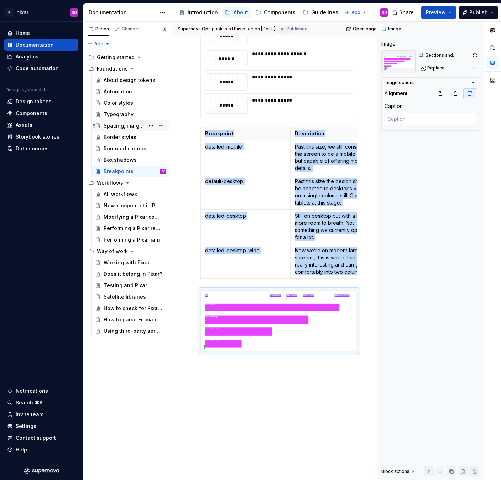
click at [121, 124] on div "Spacing, margin, sizes..." at bounding box center [124, 125] width 41 height 7
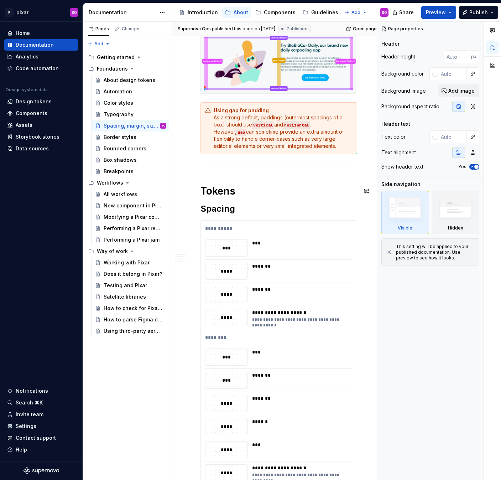
scroll to position [167, 0]
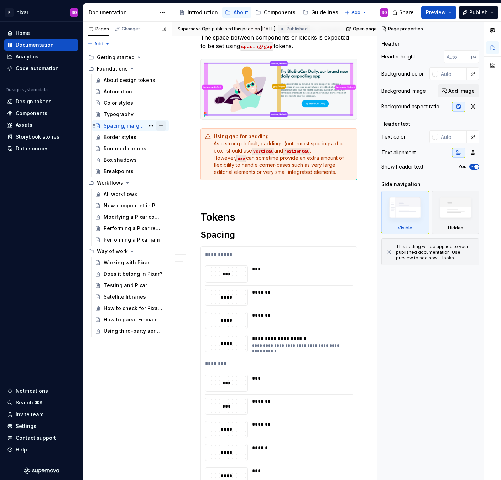
click at [162, 126] on button "Page tree" at bounding box center [161, 126] width 10 height 10
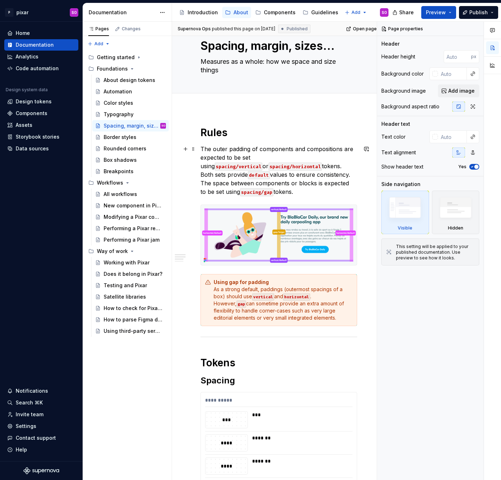
scroll to position [22, 0]
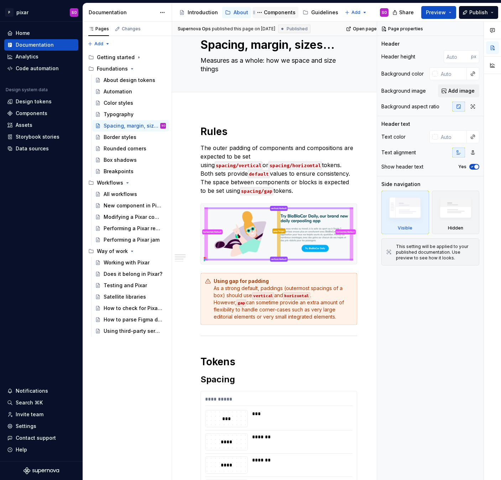
click at [274, 12] on div "Components" at bounding box center [280, 12] width 32 height 7
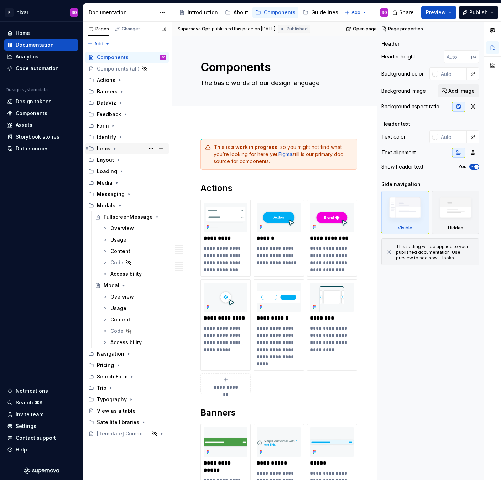
click at [109, 149] on div "Items" at bounding box center [104, 148] width 14 height 7
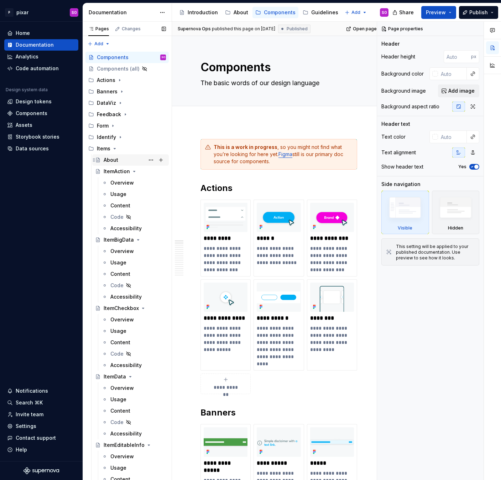
click at [114, 158] on div "About" at bounding box center [111, 159] width 15 height 7
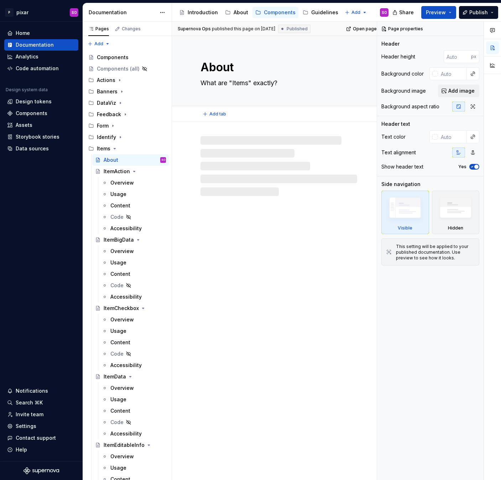
click at [243, 65] on textarea "About" at bounding box center [277, 67] width 157 height 17
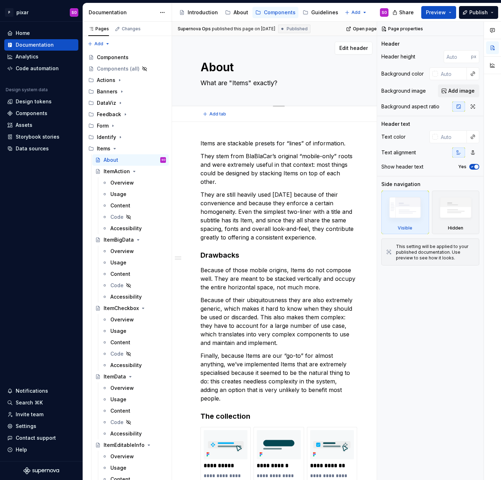
type textarea "*"
type textarea "Untitled page"
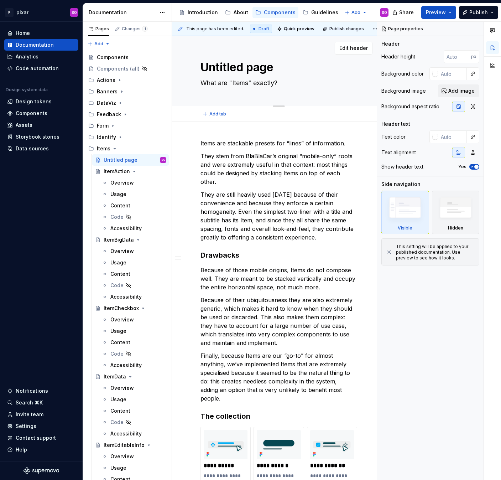
type textarea "*"
type textarea "Untitled pageO"
type textarea "*"
type textarea "Untitled pageOv"
type textarea "*"
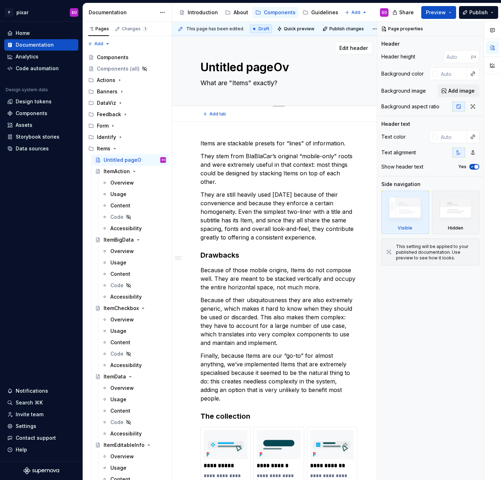
type textarea "Untitled pageOve"
type textarea "*"
type textarea "Untitled pageOver"
type textarea "*"
type textarea "Untitled pageOverv"
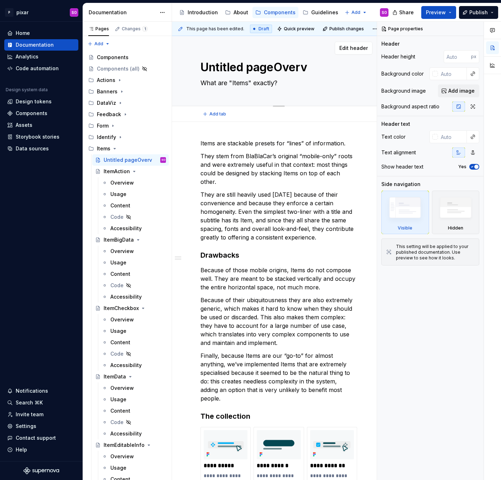
type textarea "*"
type textarea "Untitled pageOvervi"
type textarea "*"
type textarea "Untitled pageOvervie"
type textarea "*"
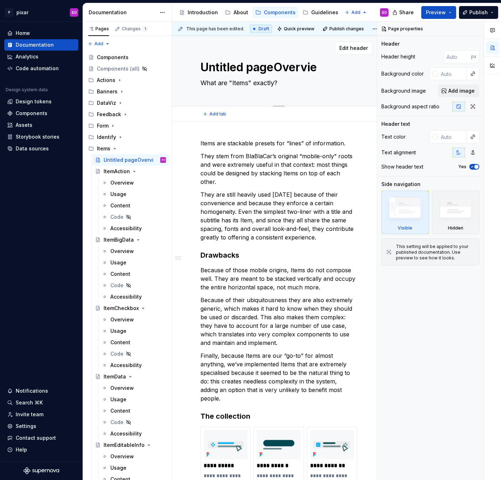
type textarea "Untitled pageOverview"
type textarea "*"
type textarea "Overview"
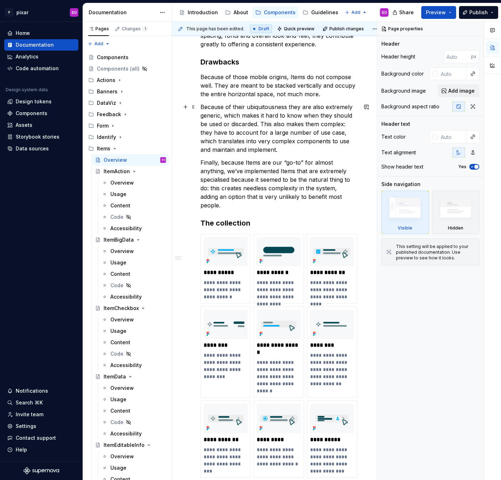
scroll to position [180, 0]
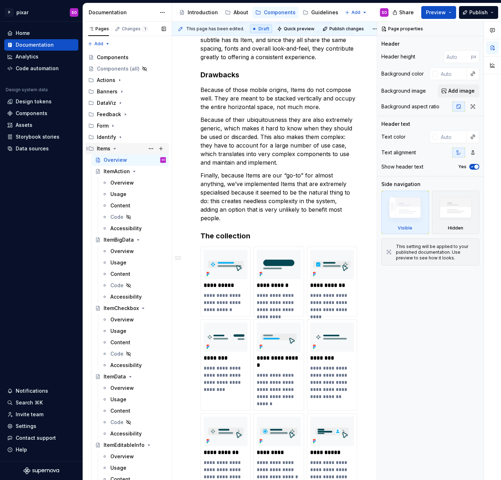
type textarea "*"
type textarea "Overview"
click at [115, 148] on icon "Page tree" at bounding box center [115, 148] width 2 height 1
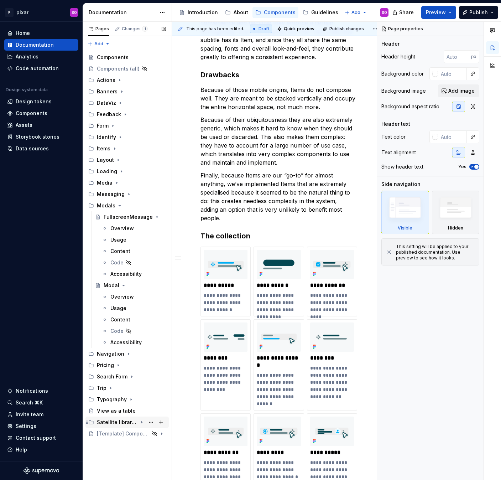
click at [132, 425] on div "Satellite libraries" at bounding box center [117, 422] width 41 height 7
click at [125, 430] on div "About" at bounding box center [135, 433] width 62 height 10
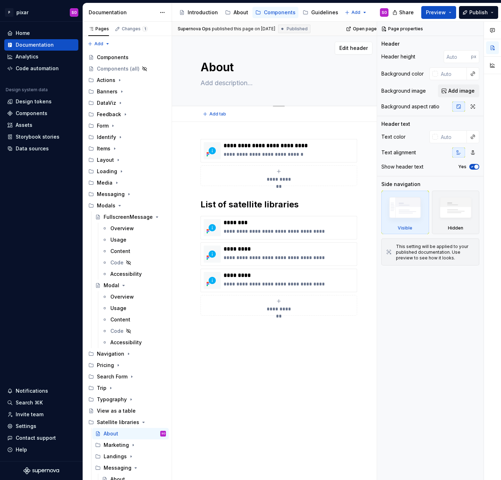
click at [232, 69] on textarea "About" at bounding box center [277, 67] width 157 height 17
type textarea "*"
type textarea "O"
type textarea "*"
type textarea "Ov"
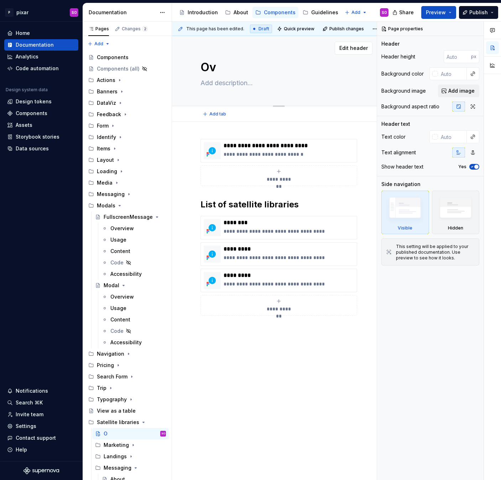
type textarea "*"
type textarea "Ove"
type textarea "*"
type textarea "Over"
type textarea "*"
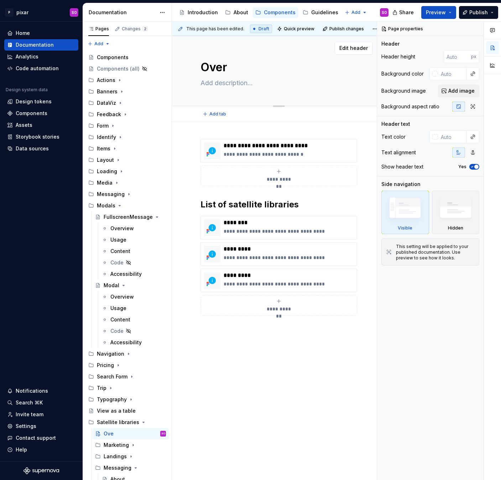
type textarea "Overv"
type textarea "*"
type textarea "Overvi"
type textarea "*"
type textarea "Overvie"
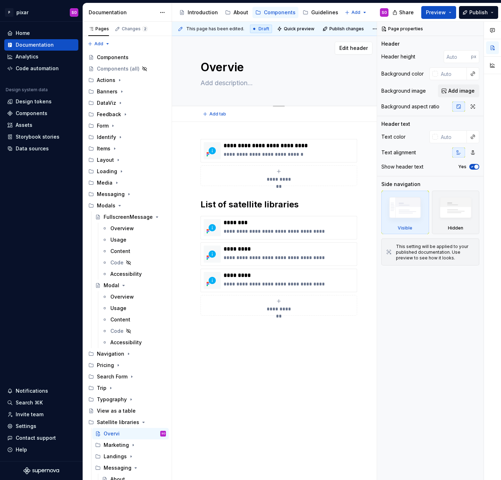
type textarea "*"
type textarea "Overview"
type textarea "*"
type textarea "Overview"
click at [317, 11] on div "Guidelines" at bounding box center [324, 12] width 27 height 7
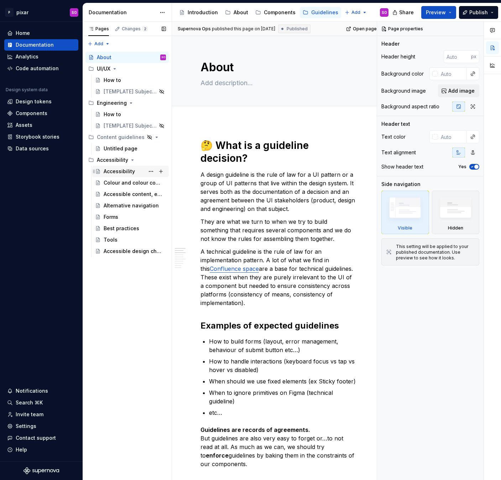
click at [123, 172] on div "Accessibility" at bounding box center [119, 171] width 31 height 7
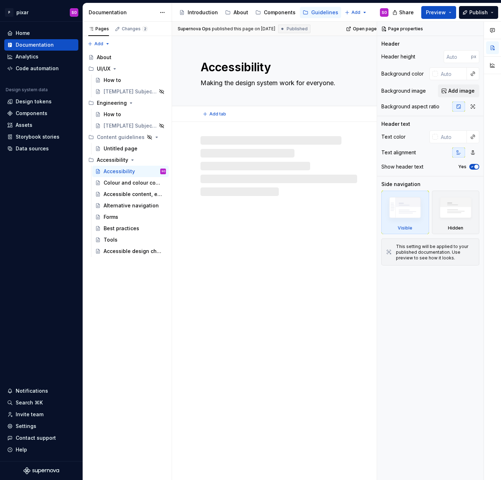
click at [243, 70] on textarea "Accessibility" at bounding box center [277, 67] width 157 height 17
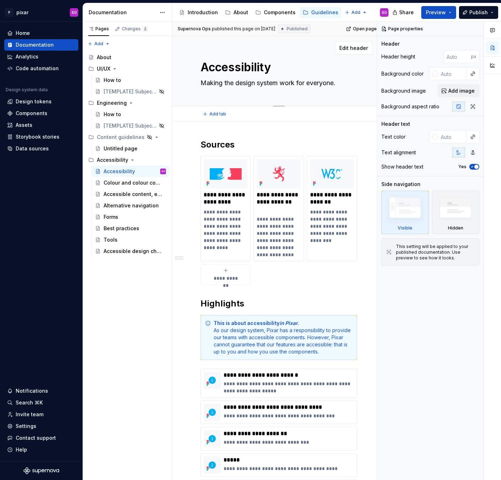
type textarea "*"
type textarea "O"
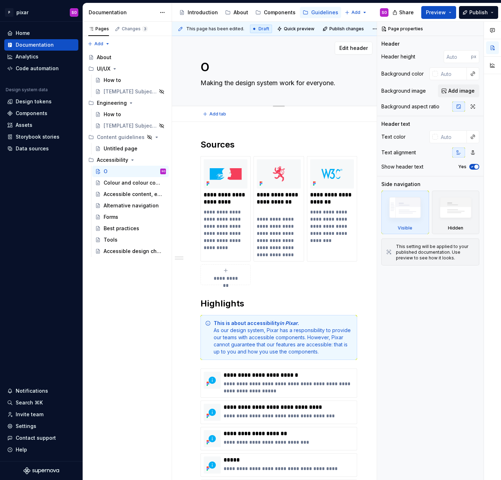
type textarea "*"
type textarea "Ov"
type textarea "*"
type textarea "Ove"
type textarea "*"
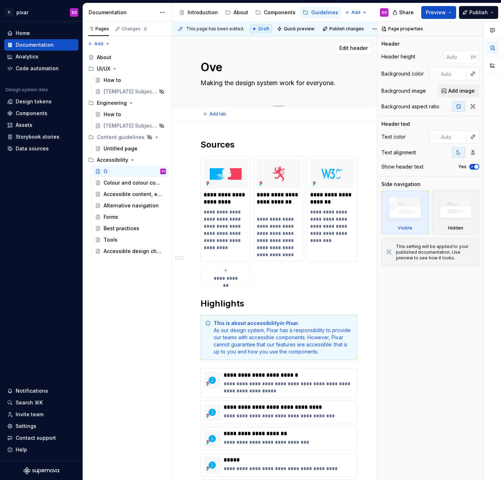
type textarea "Over"
type textarea "*"
type textarea "Overvi"
type textarea "*"
type textarea "Overvie"
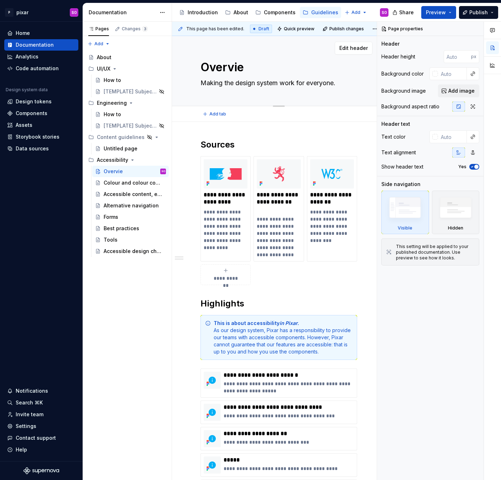
type textarea "*"
type textarea "Overview"
type textarea "*"
type textarea "Overview"
click at [466, 12] on span "Publish" at bounding box center [478, 12] width 19 height 7
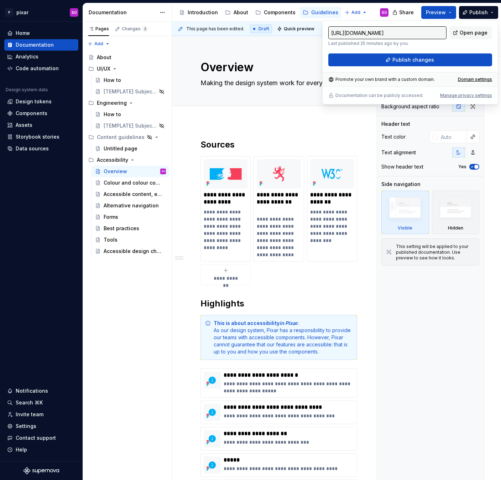
type input "[URL][DOMAIN_NAME]"
click at [444, 58] on button "Publish changes" at bounding box center [410, 59] width 164 height 13
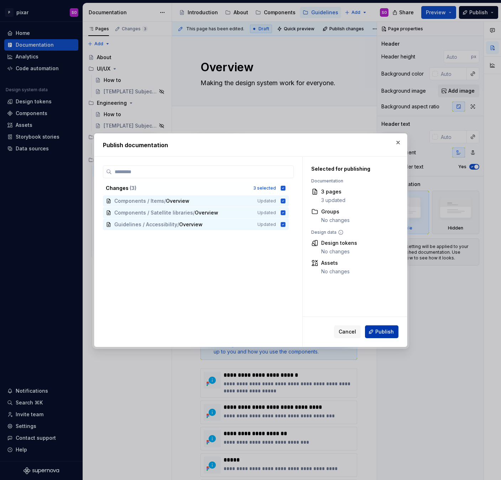
click at [390, 333] on span "Publish" at bounding box center [384, 331] width 19 height 7
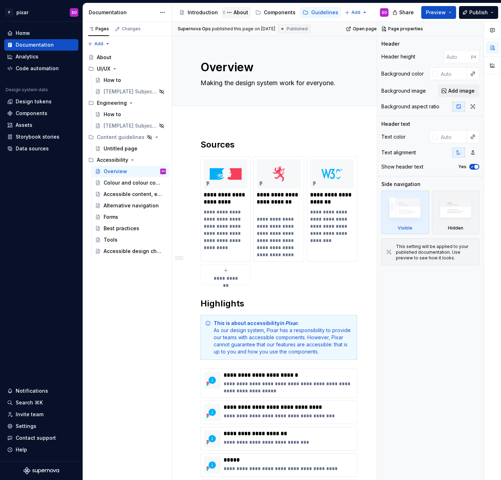
click at [236, 12] on div "About" at bounding box center [241, 12] width 15 height 7
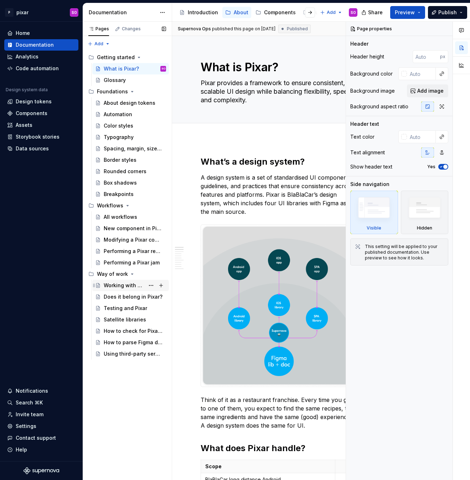
click at [128, 285] on div "Working with Pixar" at bounding box center [124, 285] width 41 height 7
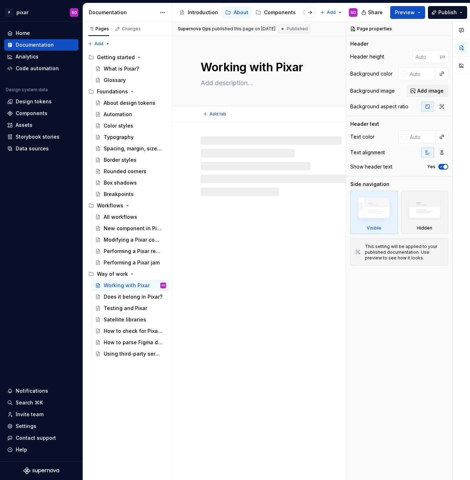
click at [241, 67] on textarea "Working with Pixar" at bounding box center [277, 67] width 157 height 17
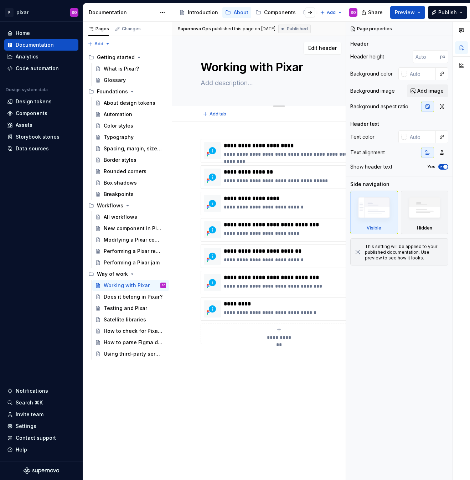
type textarea "*"
type textarea "O"
type textarea "*"
type textarea "Ov"
type textarea "*"
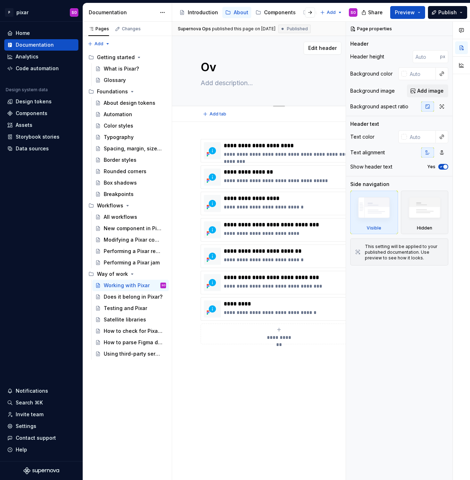
type textarea "Ove"
type textarea "*"
type textarea "Over"
type textarea "*"
type textarea "Overv"
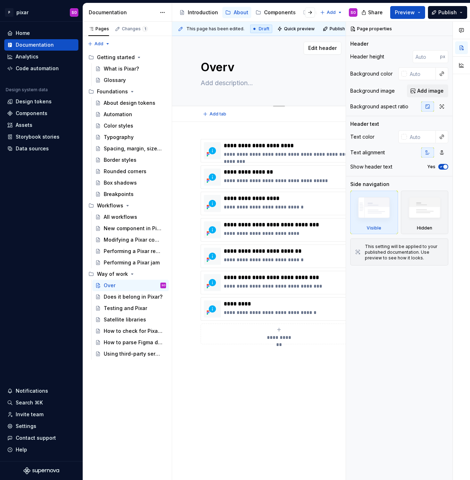
type textarea "*"
type textarea "Overvi"
type textarea "*"
type textarea "Overvie"
type textarea "*"
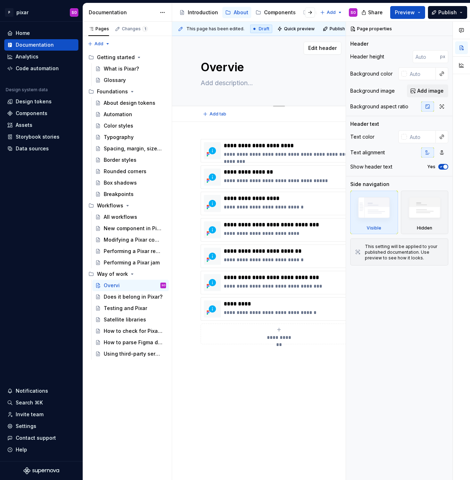
type textarea "Overview"
type textarea "*"
type textarea "Overview"
click at [443, 7] on button "Publish" at bounding box center [447, 12] width 39 height 13
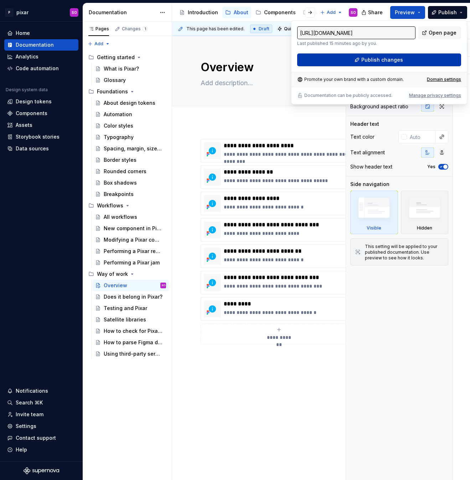
type input "[URL][DOMAIN_NAME]"
click at [402, 57] on button "Publish changes" at bounding box center [379, 59] width 164 height 13
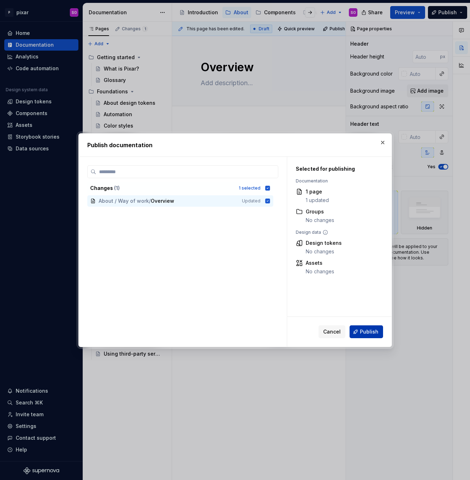
click at [367, 332] on span "Publish" at bounding box center [369, 331] width 19 height 7
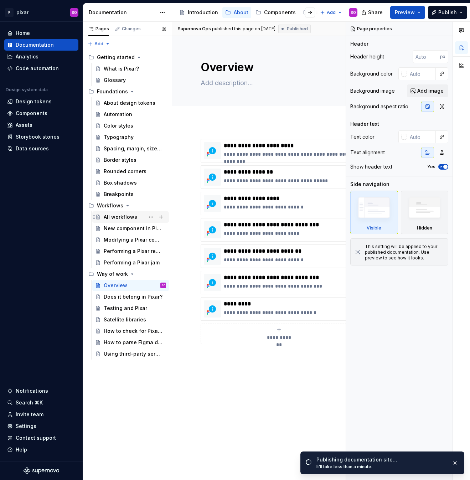
click at [125, 219] on div "All workflows" at bounding box center [120, 216] width 33 height 7
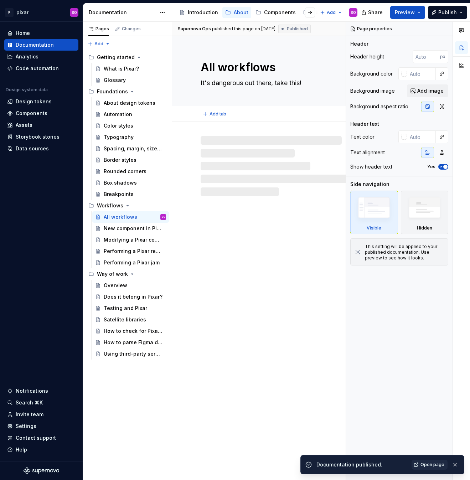
click at [240, 65] on textarea "All workflows" at bounding box center [277, 67] width 157 height 17
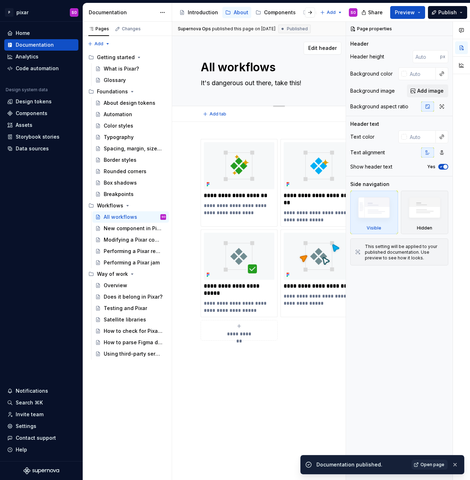
click at [246, 68] on textarea "All workflows" at bounding box center [277, 67] width 157 height 17
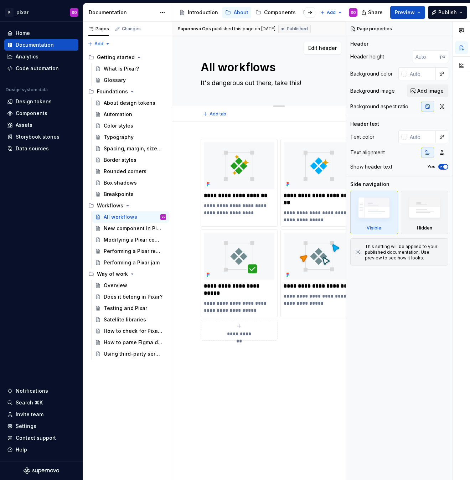
type textarea "*"
type textarea "O"
type textarea "*"
type textarea "Ov"
type textarea "*"
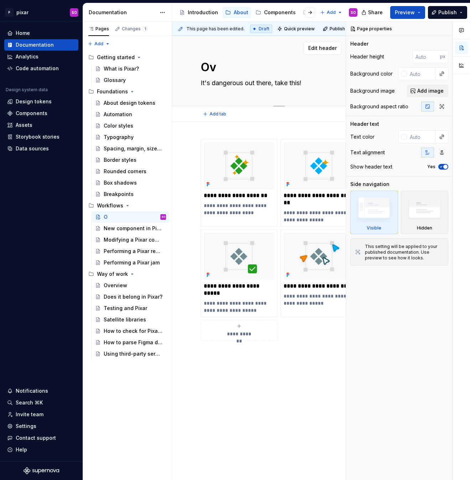
type textarea "Ove"
type textarea "*"
type textarea "Over"
type textarea "*"
type textarea "Overv"
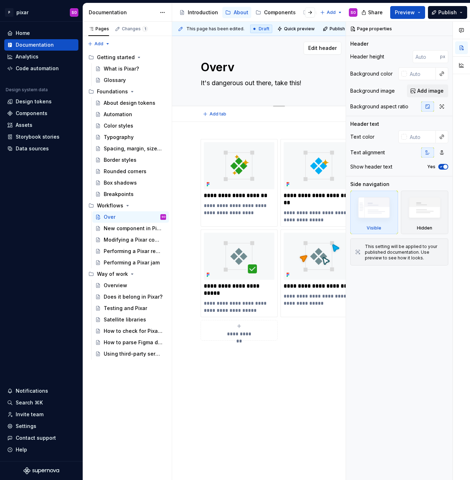
type textarea "*"
type textarea "Overvi"
type textarea "*"
type textarea "Overvie"
type textarea "*"
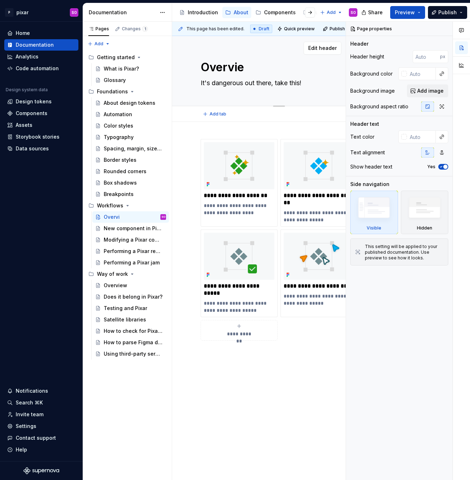
type textarea "Overview"
type textarea "*"
type textarea "Overview"
click at [132, 104] on div "About design tokens" at bounding box center [124, 102] width 41 height 7
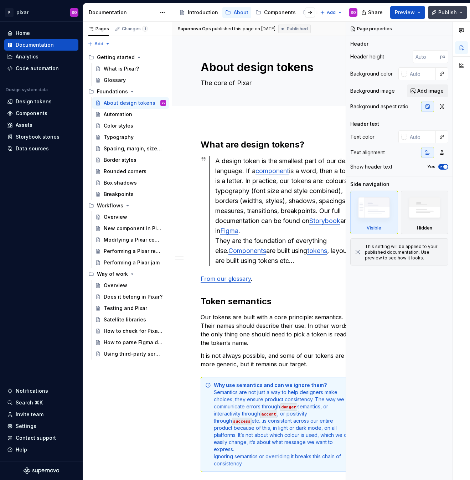
click at [447, 11] on span "Publish" at bounding box center [447, 12] width 19 height 7
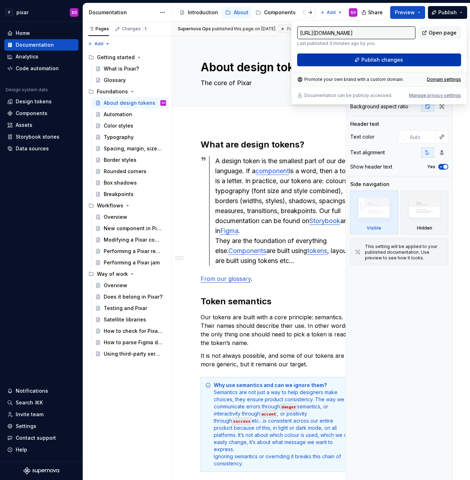
click at [394, 62] on span "Publish changes" at bounding box center [382, 59] width 42 height 7
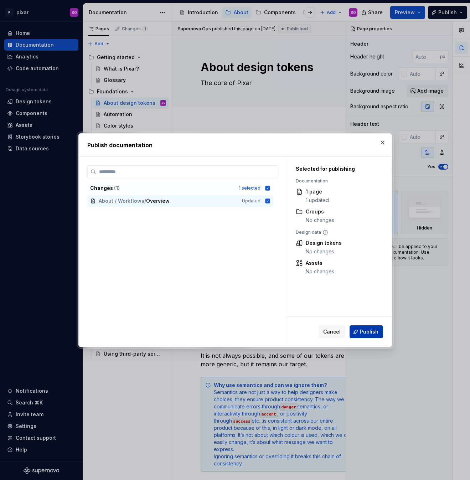
click at [366, 331] on span "Publish" at bounding box center [369, 331] width 19 height 7
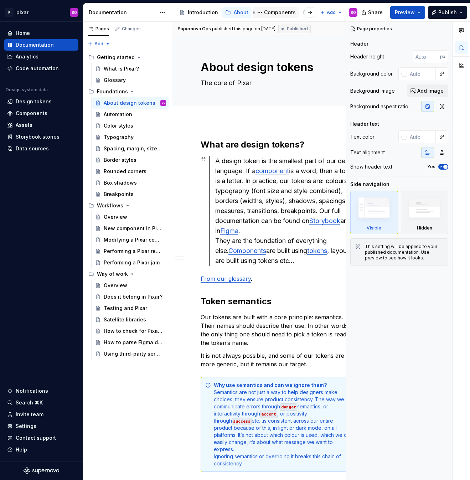
click at [270, 9] on div "Components" at bounding box center [280, 12] width 32 height 7
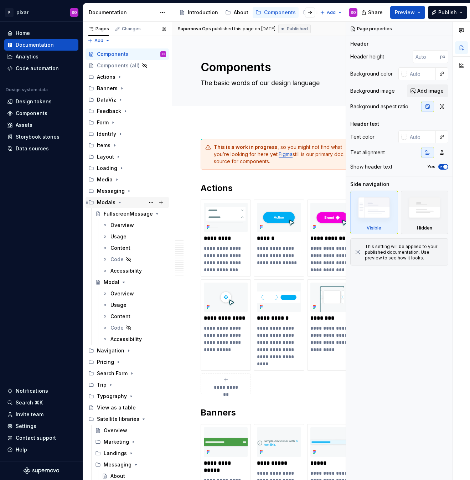
scroll to position [4, 0]
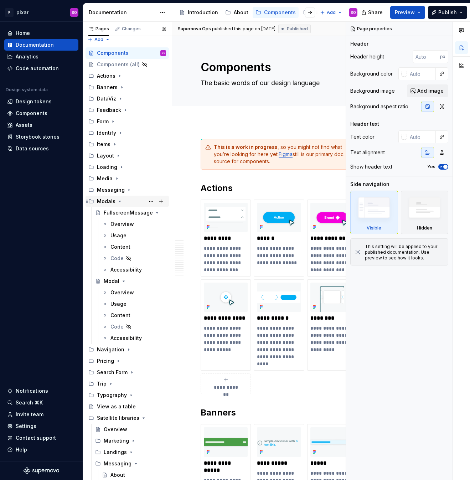
click at [120, 199] on icon "Page tree" at bounding box center [120, 201] width 6 height 6
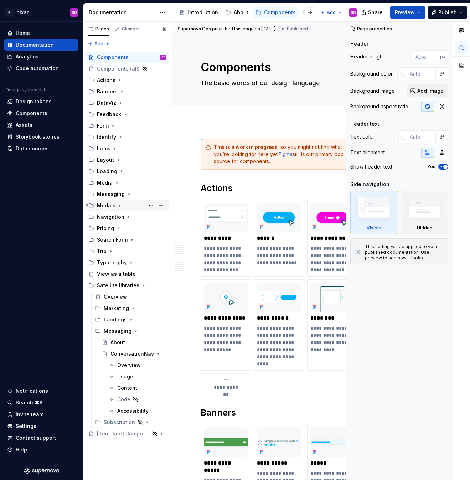
scroll to position [0, 0]
click at [139, 284] on icon "Page tree" at bounding box center [142, 285] width 6 height 6
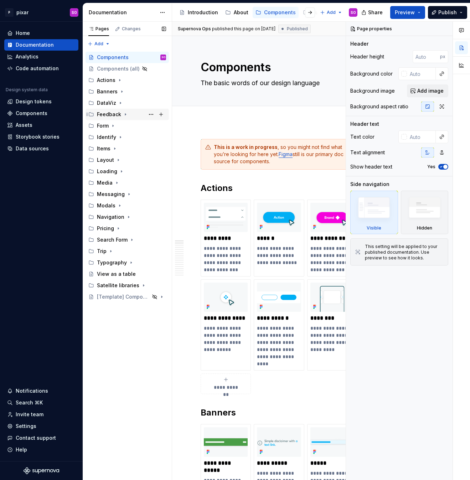
click at [123, 113] on icon "Page tree" at bounding box center [126, 114] width 6 height 6
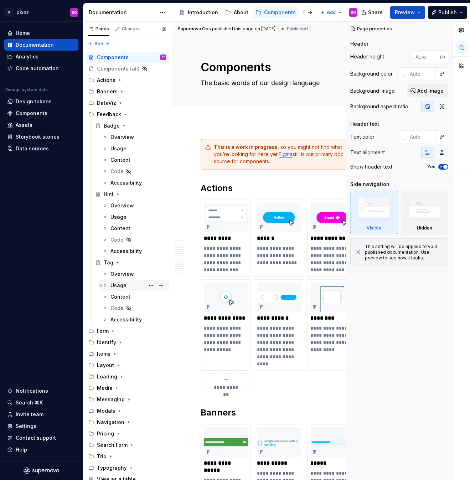
click at [125, 282] on div "Usage" at bounding box center [118, 285] width 16 height 7
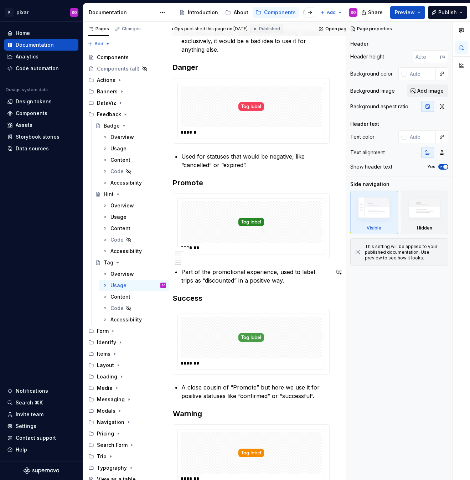
scroll to position [392, 29]
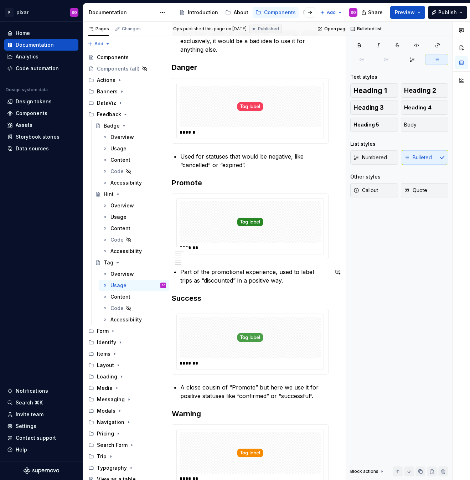
click at [281, 279] on p "Part of the promotional experience, used to label trips as “discounted” in a po…" at bounding box center [254, 275] width 148 height 17
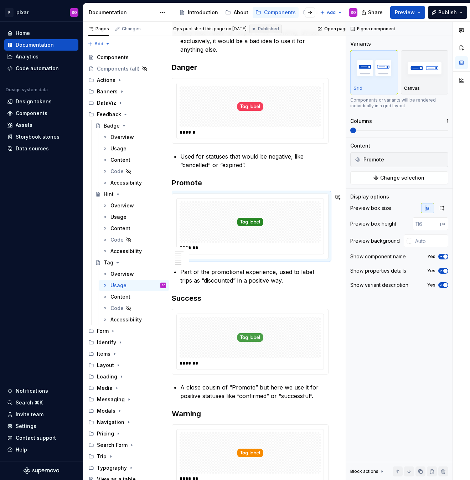
click at [271, 232] on div at bounding box center [250, 221] width 141 height 41
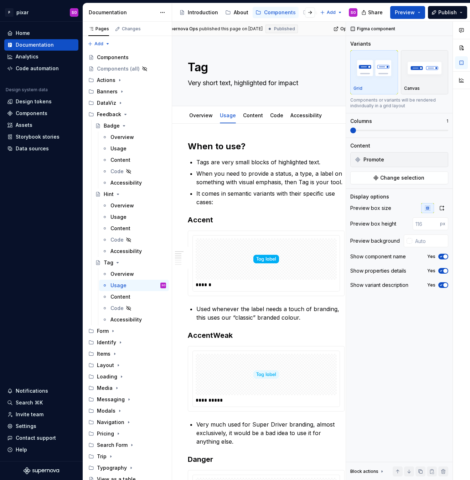
scroll to position [0, 0]
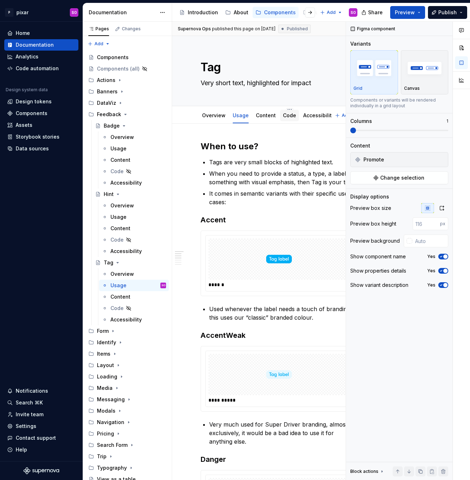
click at [284, 115] on link "Code" at bounding box center [289, 115] width 13 height 6
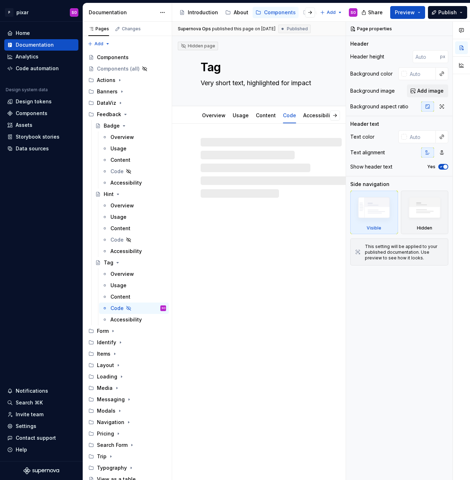
type textarea "*"
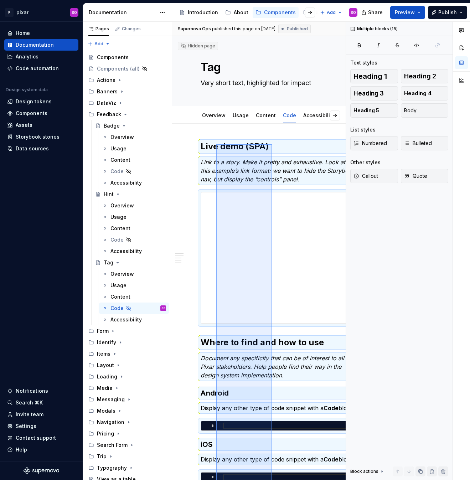
drag, startPoint x: 272, startPoint y: 390, endPoint x: 216, endPoint y: 144, distance: 251.8
click at [216, 144] on div "**********" at bounding box center [258, 251] width 173 height 458
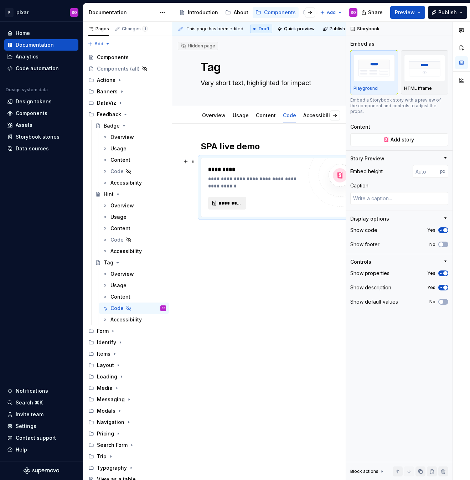
click at [233, 200] on span "*********" at bounding box center [229, 202] width 23 height 7
type textarea "*"
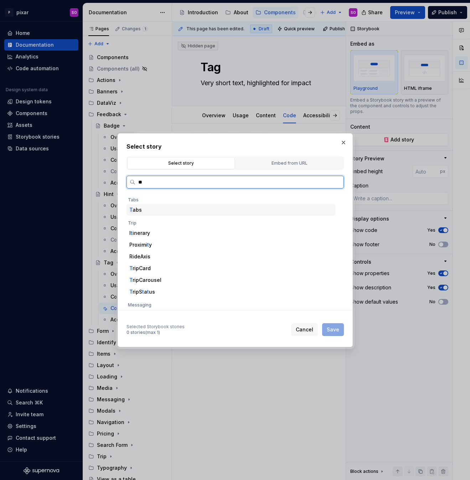
type input "***"
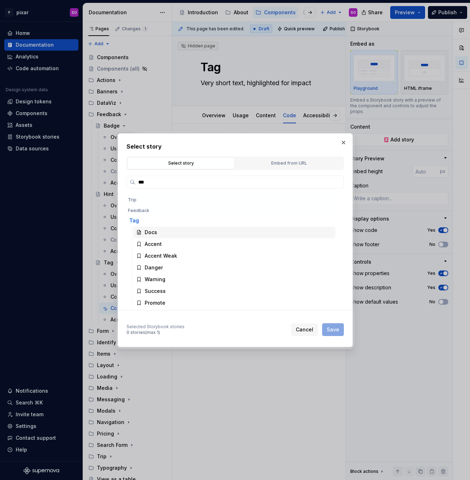
scroll to position [69, 0]
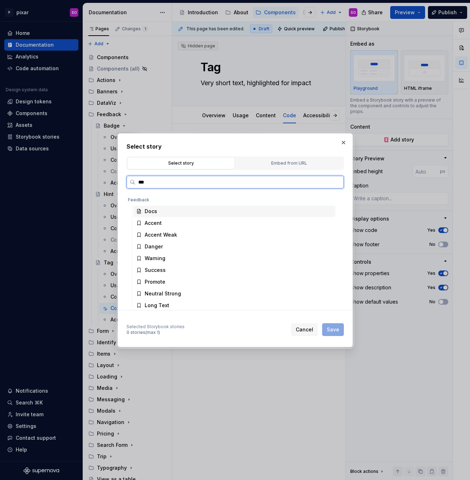
click at [157, 212] on div "Docs" at bounding box center [234, 211] width 202 height 11
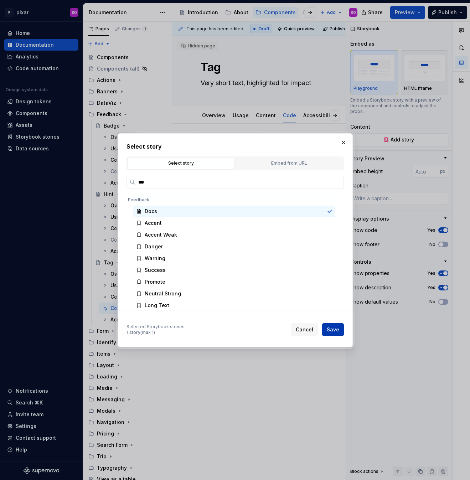
click at [337, 329] on span "Save" at bounding box center [333, 329] width 12 height 7
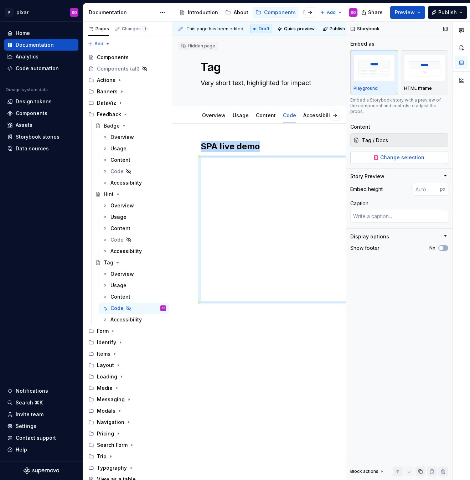
click at [396, 154] on span "Change selection" at bounding box center [402, 157] width 44 height 7
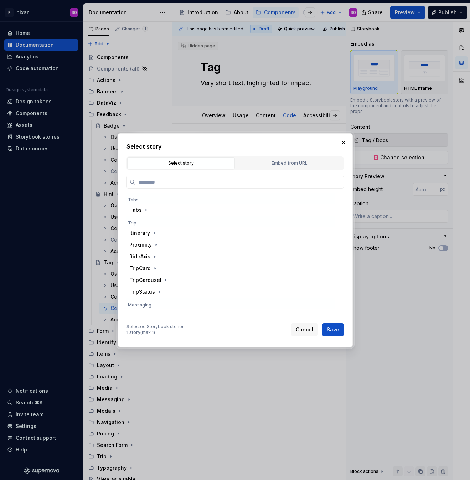
type textarea "*"
type input "***"
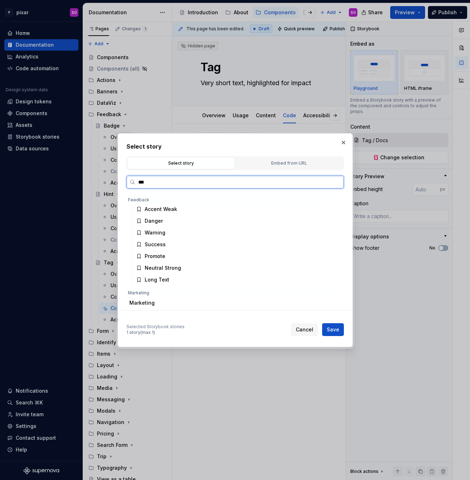
scroll to position [89, 0]
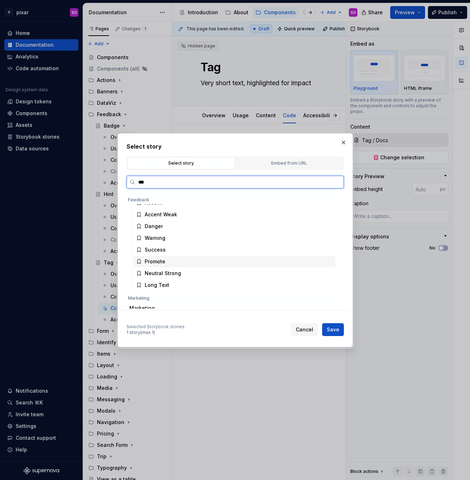
click at [161, 261] on div "Promote" at bounding box center [155, 261] width 21 height 7
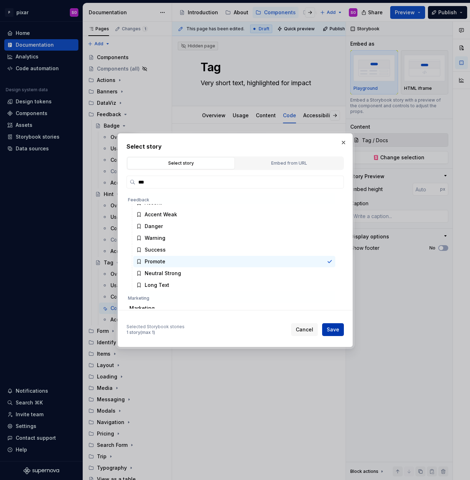
click at [330, 333] on button "Save" at bounding box center [333, 329] width 22 height 13
type textarea "*"
type input "Tag / Promote"
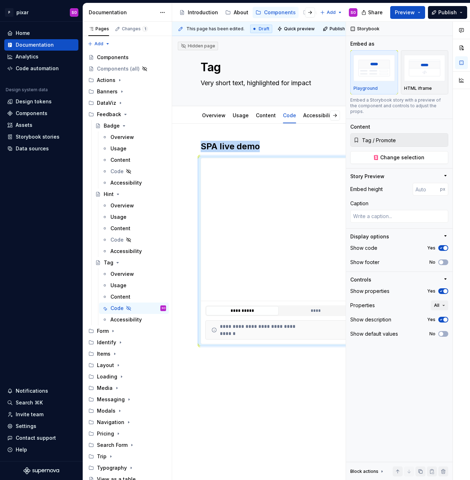
click at [285, 370] on div "**********" at bounding box center [279, 310] width 214 height 373
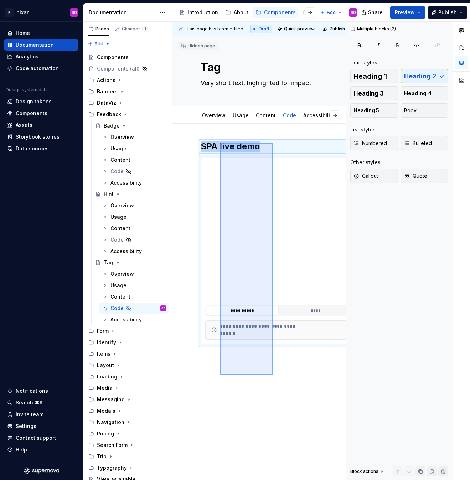
drag, startPoint x: 272, startPoint y: 375, endPoint x: 220, endPoint y: 143, distance: 237.8
click at [220, 143] on div "**********" at bounding box center [258, 251] width 173 height 458
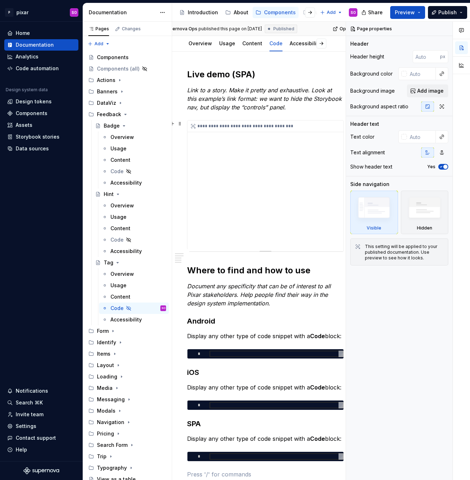
scroll to position [0, 14]
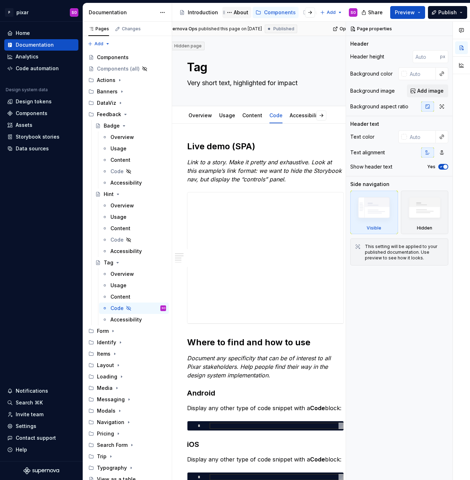
click at [235, 12] on div "About" at bounding box center [241, 12] width 15 height 7
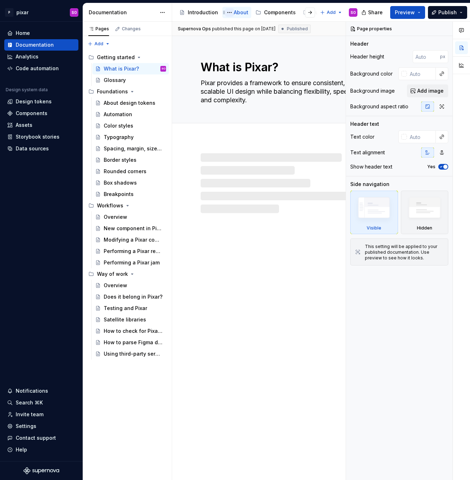
click at [229, 12] on button "Page tree" at bounding box center [229, 12] width 9 height 9
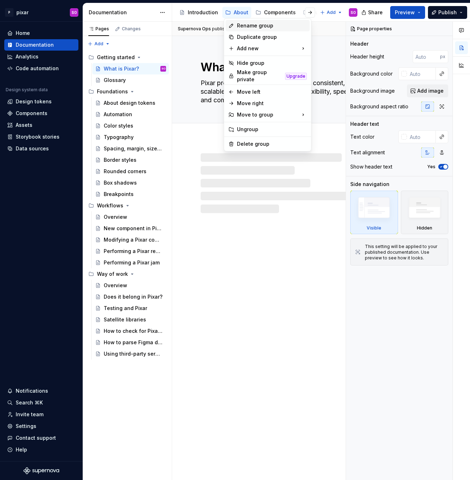
type textarea "*"
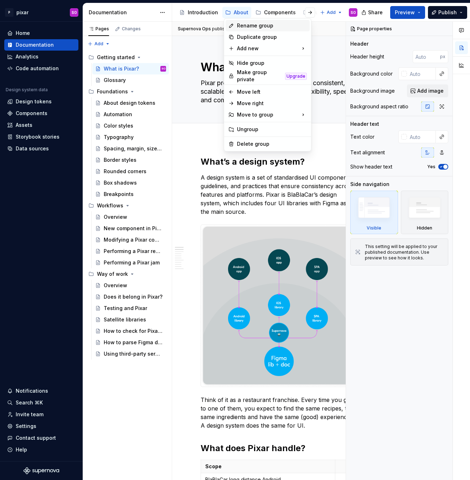
click at [249, 24] on div "Rename group" at bounding box center [272, 25] width 70 height 7
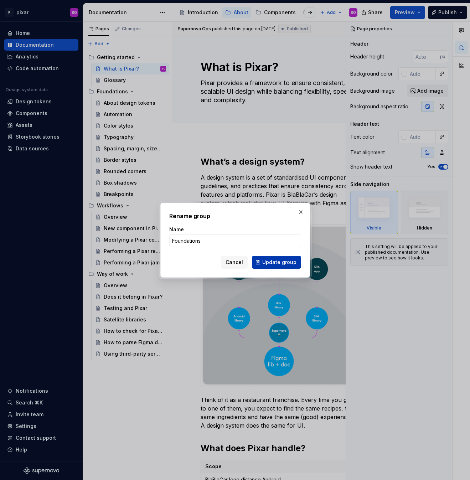
type input "Foundations"
click at [282, 260] on span "Update group" at bounding box center [279, 262] width 34 height 7
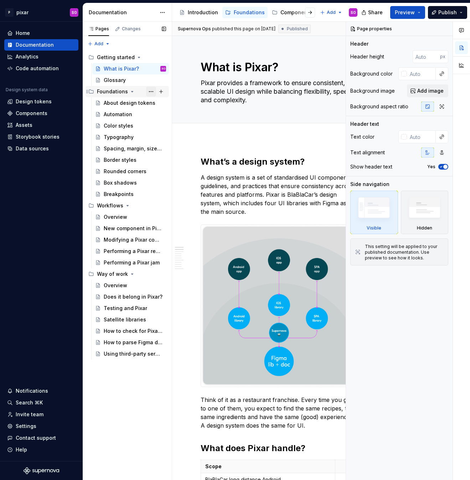
click at [155, 89] on button "Page tree" at bounding box center [151, 92] width 10 height 10
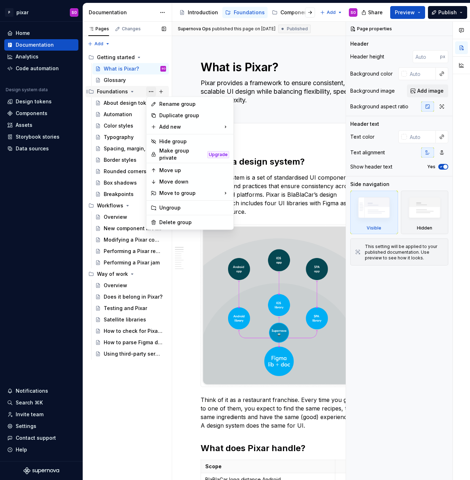
type textarea "*"
click at [167, 104] on div "Rename group" at bounding box center [194, 103] width 70 height 7
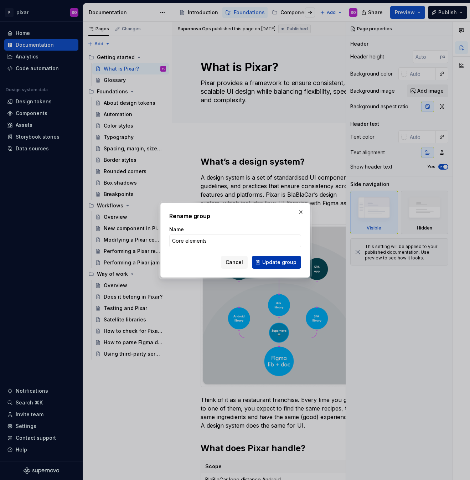
type input "Core elements"
click at [287, 263] on span "Update group" at bounding box center [279, 262] width 34 height 7
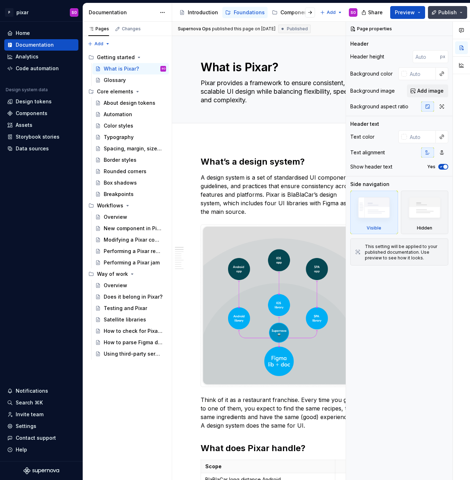
click at [445, 11] on span "Publish" at bounding box center [447, 12] width 19 height 7
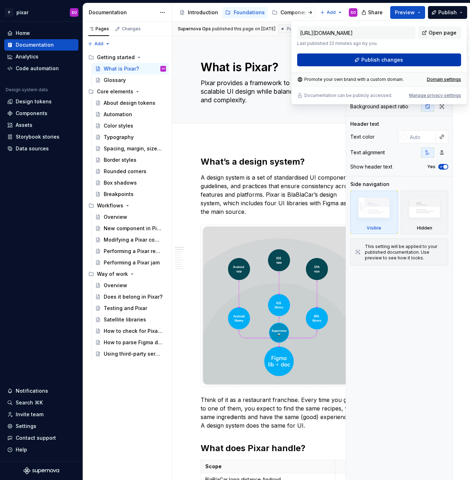
click at [399, 61] on span "Publish changes" at bounding box center [382, 59] width 42 height 7
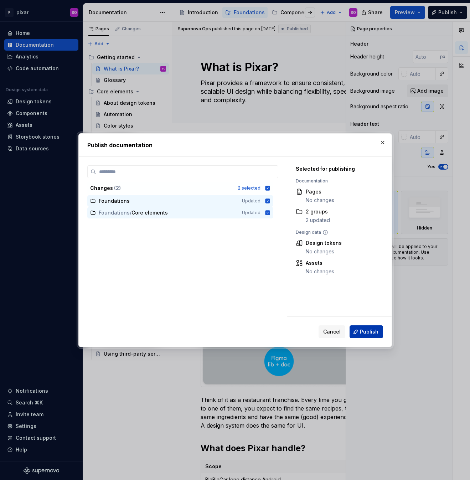
click at [378, 329] on span "Publish" at bounding box center [369, 331] width 19 height 7
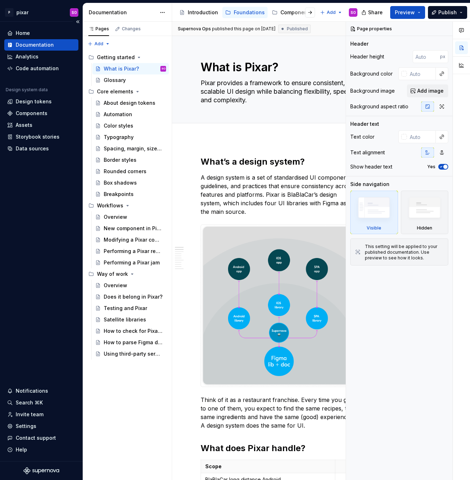
type textarea "*"
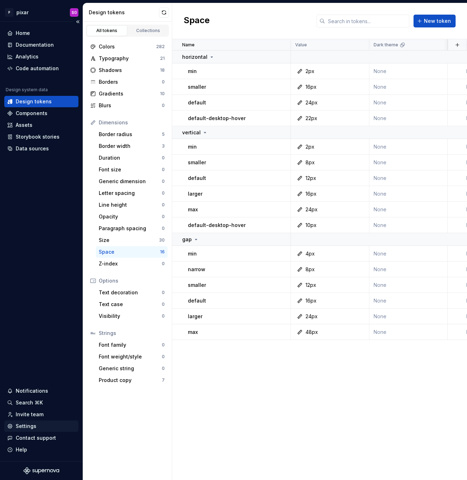
click at [29, 423] on div "Settings" at bounding box center [26, 425] width 21 height 7
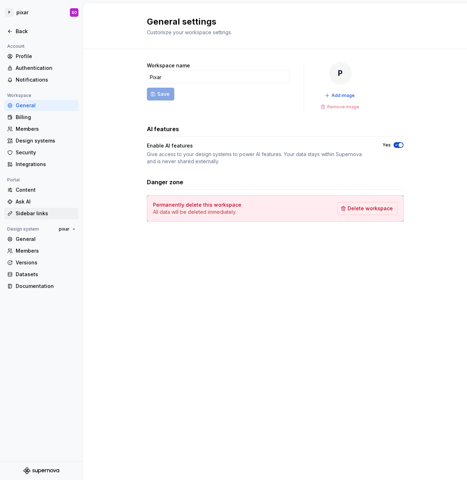
click at [36, 212] on div "Sidebar links" at bounding box center [46, 213] width 60 height 7
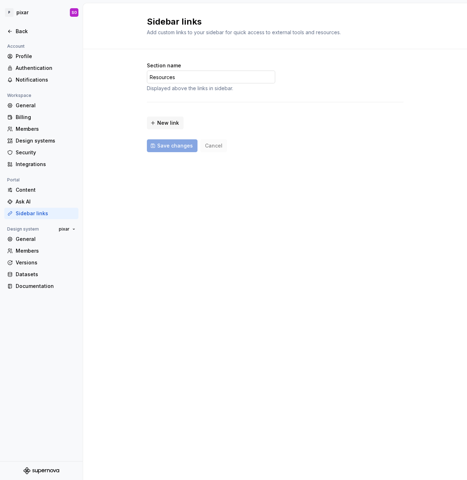
click at [182, 76] on input "Resources" at bounding box center [211, 77] width 128 height 13
type input "Resources"
click at [170, 124] on span "New link" at bounding box center [168, 122] width 22 height 7
type input "**********"
click at [165, 120] on span "🔗" at bounding box center [163, 118] width 6 height 7
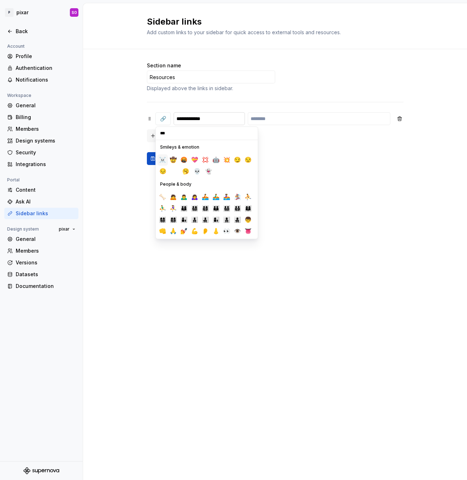
type input "****"
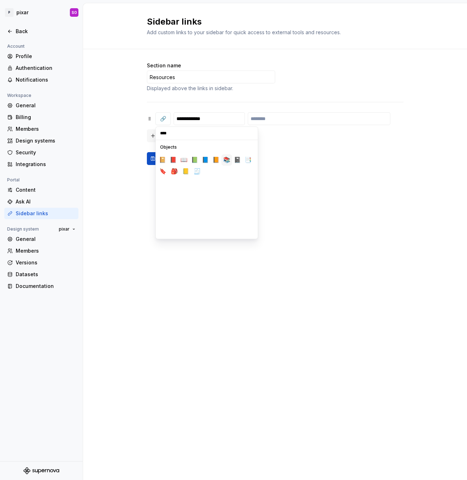
click at [229, 159] on button "📚️" at bounding box center [226, 159] width 11 height 11
click at [267, 115] on input "text" at bounding box center [319, 118] width 142 height 13
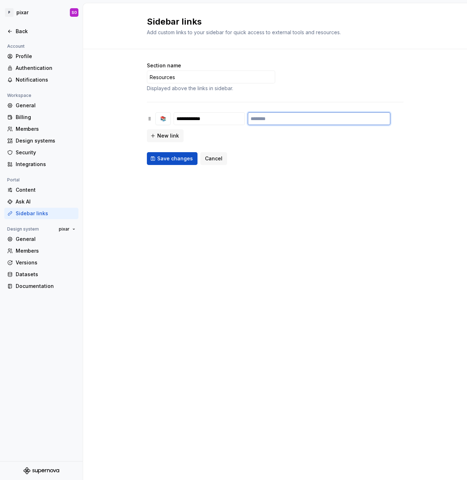
paste input "**********"
type input "**********"
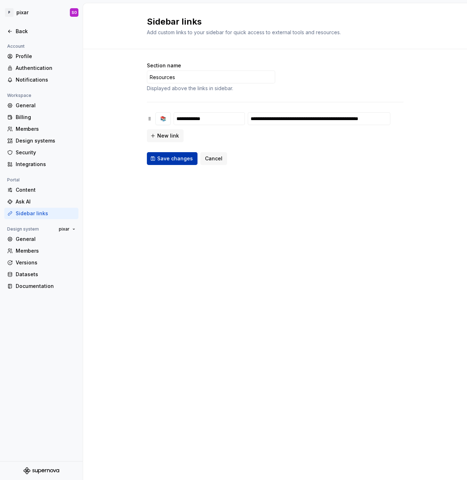
scroll to position [0, 0]
click at [168, 159] on span "Save changes" at bounding box center [175, 158] width 36 height 7
